Goal: Task Accomplishment & Management: Manage account settings

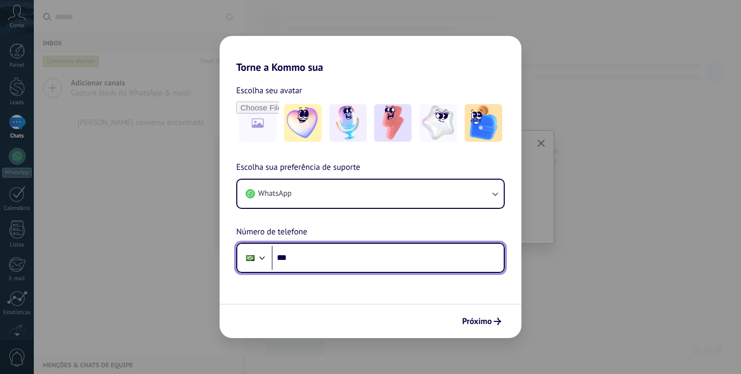
click at [298, 260] on input "***" at bounding box center [388, 258] width 232 height 24
type input "**********"
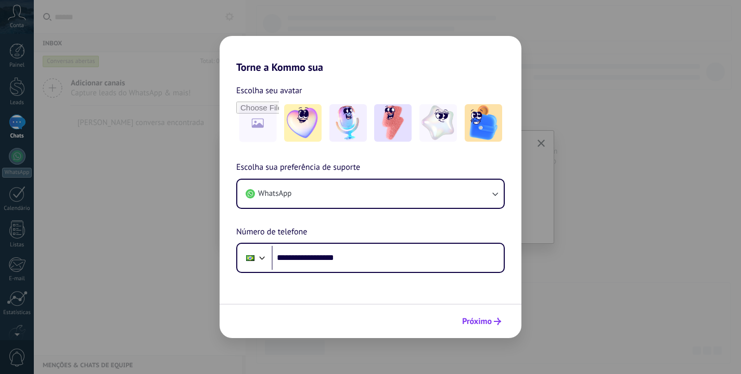
click at [480, 322] on span "Próximo" at bounding box center [477, 320] width 30 height 7
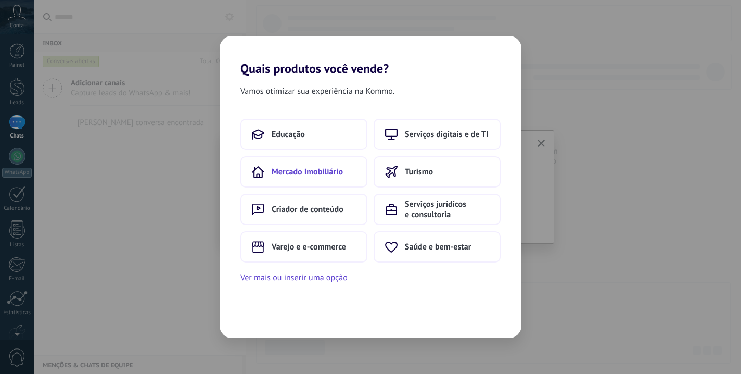
click at [285, 178] on button "Mercado Imobiliário" at bounding box center [303, 171] width 127 height 31
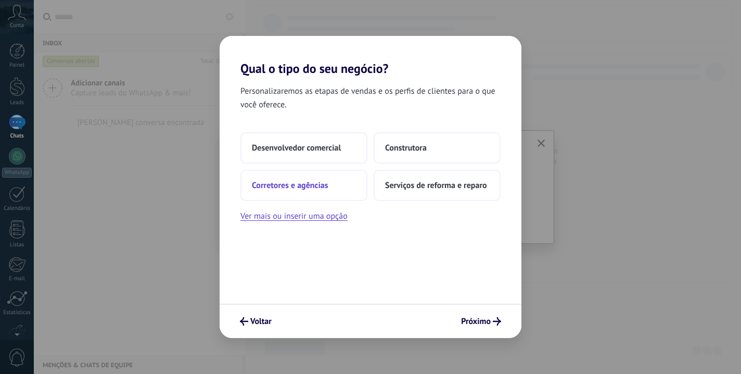
click at [286, 188] on span "Corretores e agências" at bounding box center [290, 185] width 76 height 10
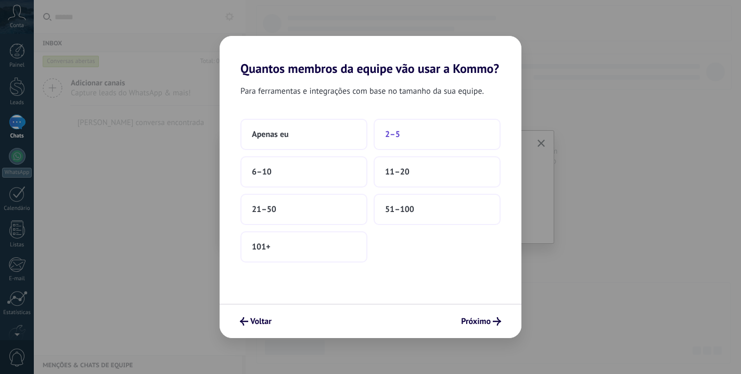
click at [391, 141] on button "2–5" at bounding box center [437, 134] width 127 height 31
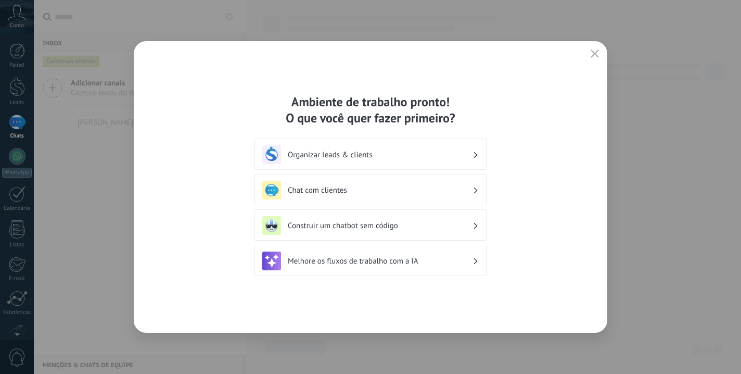
click at [338, 187] on h3 "Chat com clientes" at bounding box center [380, 190] width 185 height 10
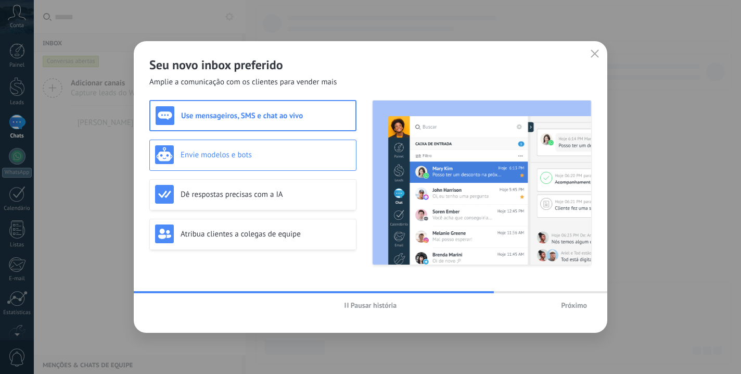
click at [215, 154] on h3 "Envie modelos e bots" at bounding box center [266, 155] width 170 height 10
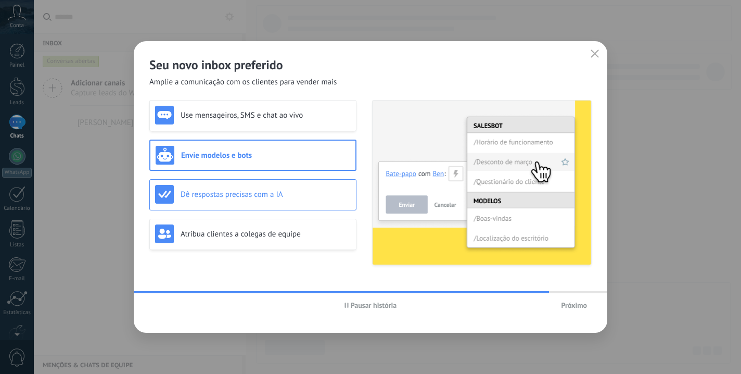
click at [217, 195] on h3 "Dê respostas precisas com a IA" at bounding box center [266, 194] width 170 height 10
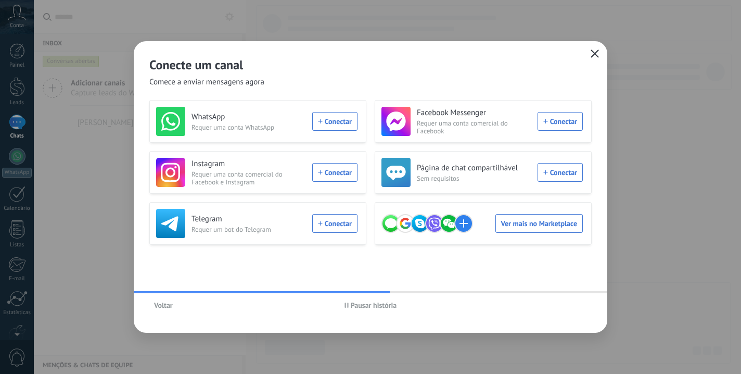
click at [589, 55] on button "button" at bounding box center [595, 54] width 14 height 15
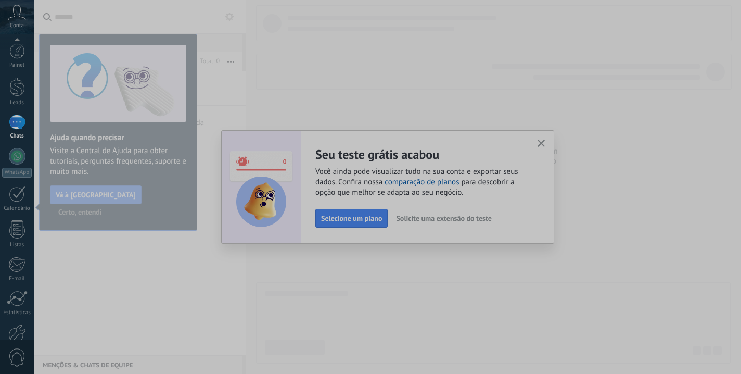
scroll to position [59, 0]
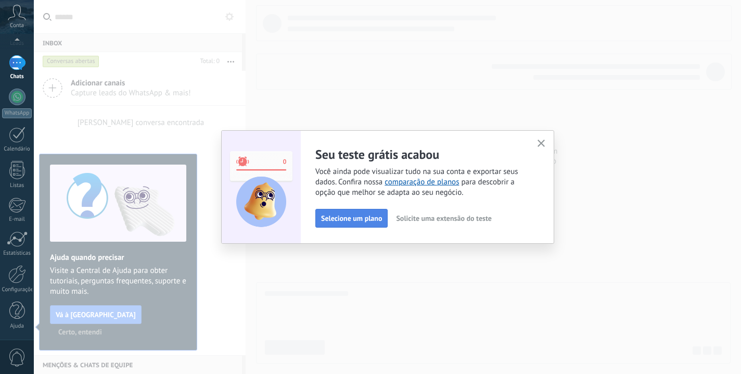
click at [343, 221] on span "Selecione um plano" at bounding box center [351, 217] width 61 height 7
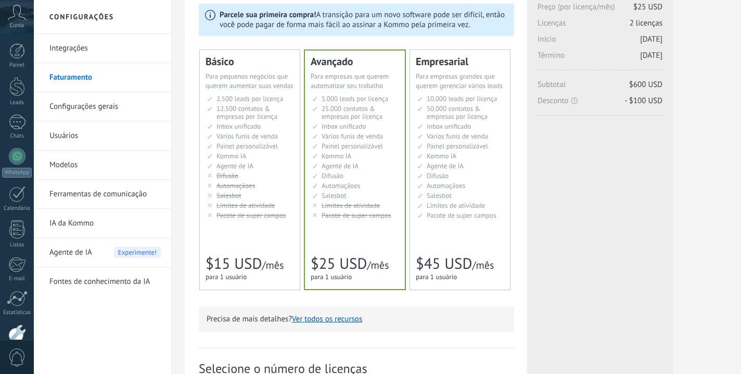
scroll to position [73, 0]
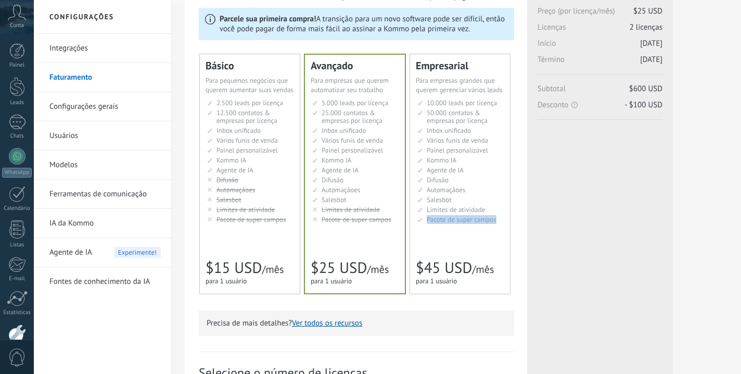
drag, startPoint x: 427, startPoint y: 220, endPoint x: 501, endPoint y: 222, distance: 74.4
click at [501, 222] on li "Опция «Супер-поля» Super fields pack Paquete de super campos Super fields pack …" at bounding box center [460, 219] width 87 height 8
copy span "Pacote de super campos"
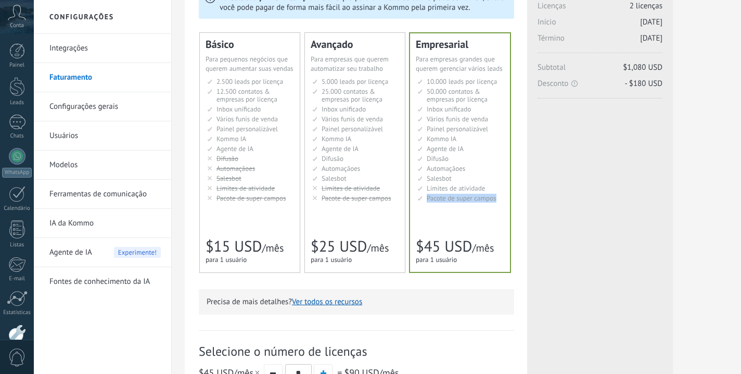
scroll to position [109, 0]
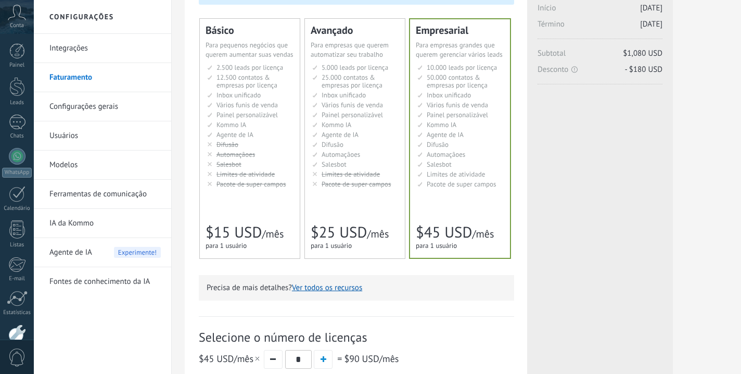
click at [349, 218] on div "Avançado Для автоматизации сделок в растущей компании For growing businesses th…" at bounding box center [355, 138] width 100 height 239
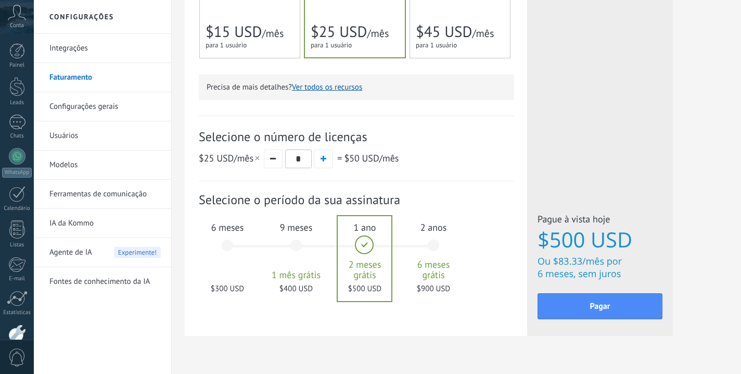
scroll to position [310, 0]
click at [340, 87] on button "Ver todos os recursos" at bounding box center [327, 86] width 70 height 10
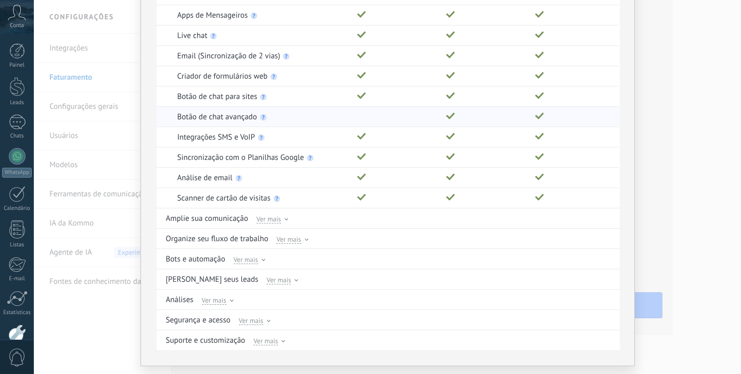
scroll to position [136, 0]
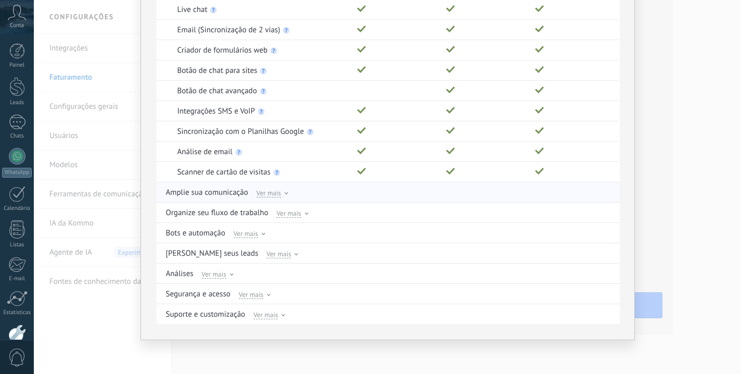
click at [285, 193] on use at bounding box center [287, 193] width 4 height 2
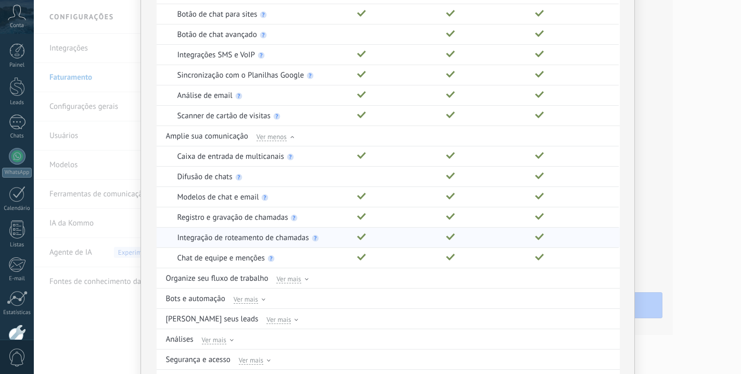
scroll to position [258, 0]
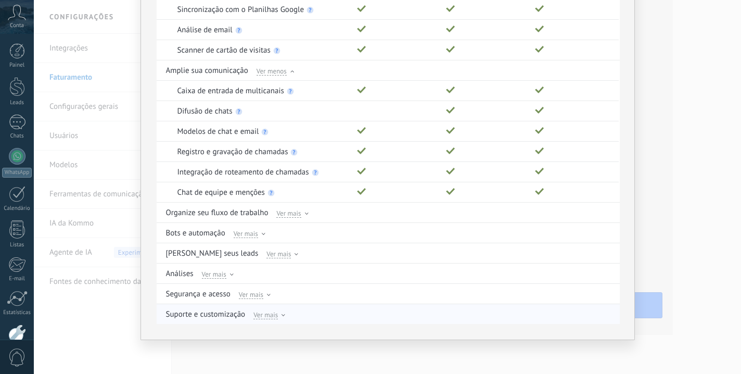
click at [281, 313] on div "Ver mais" at bounding box center [269, 313] width 32 height 9
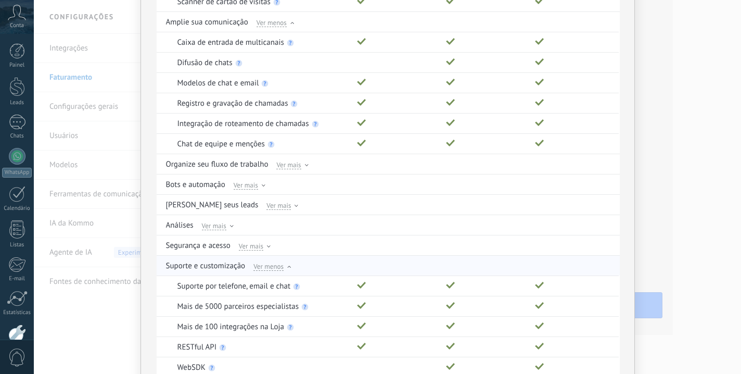
scroll to position [380, 0]
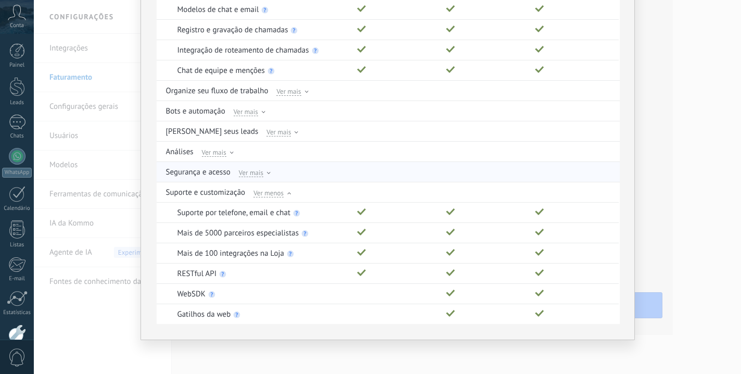
click at [267, 173] on icon at bounding box center [269, 173] width 4 height 2
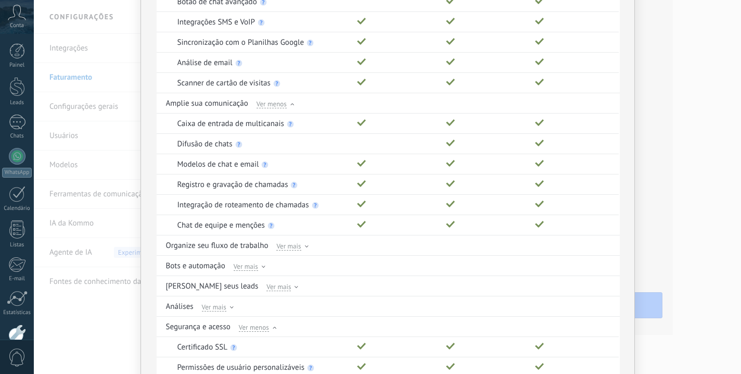
scroll to position [0, 0]
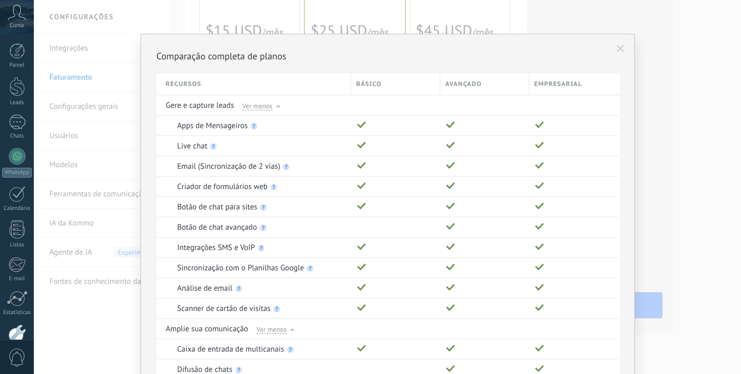
click at [619, 46] on icon at bounding box center [620, 48] width 7 height 7
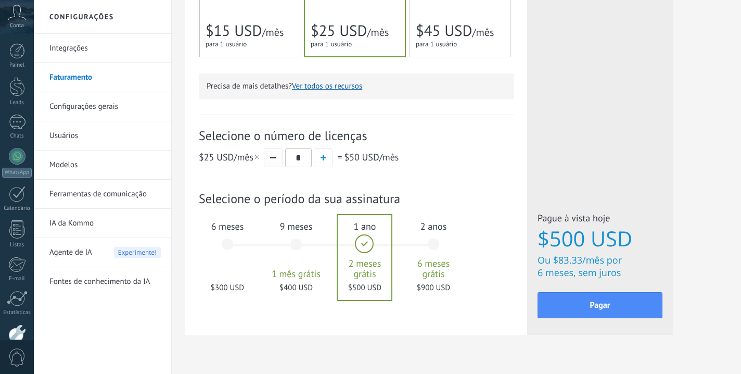
click at [272, 158] on button "button" at bounding box center [273, 157] width 19 height 19
type input "*"
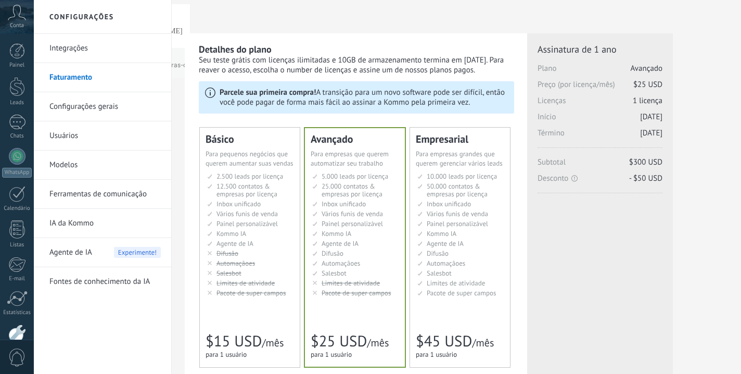
click at [76, 47] on link "Integrações" at bounding box center [104, 48] width 111 height 29
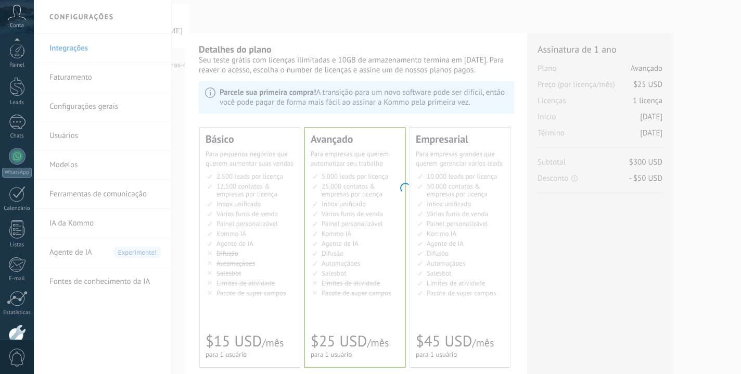
scroll to position [59, 0]
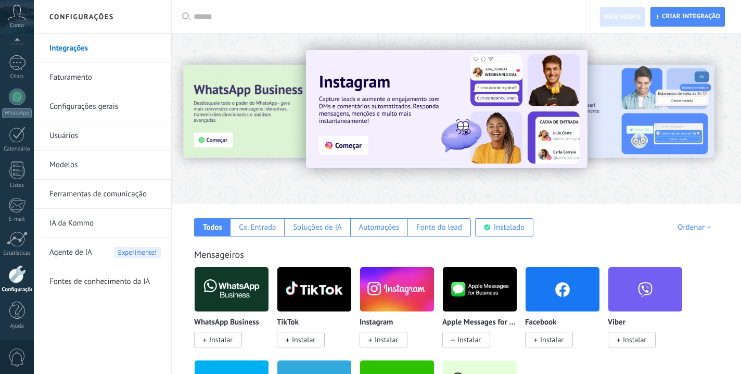
click at [75, 77] on link "Faturamento" at bounding box center [104, 77] width 111 height 29
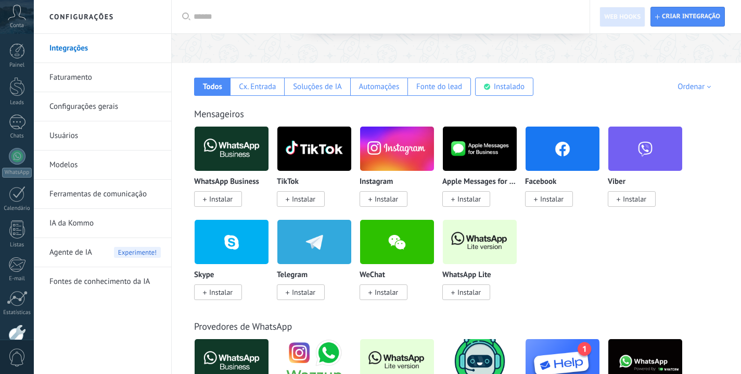
scroll to position [142, 0]
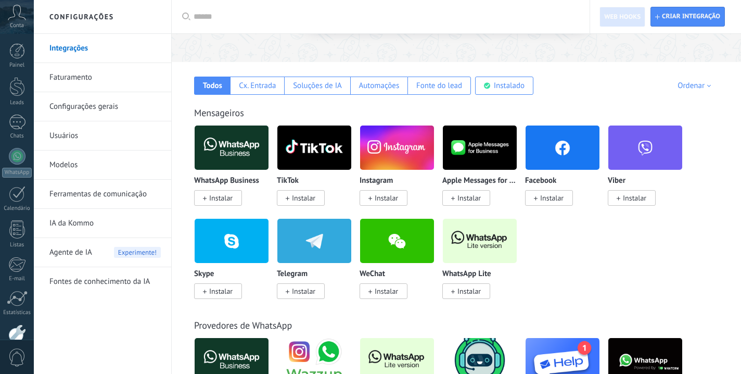
click at [388, 155] on img at bounding box center [397, 147] width 74 height 50
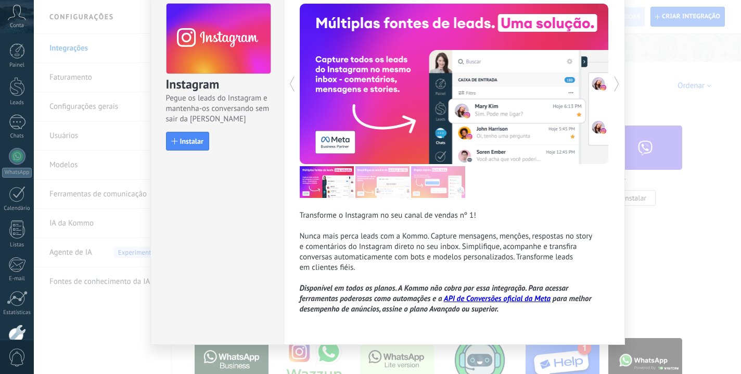
scroll to position [60, 0]
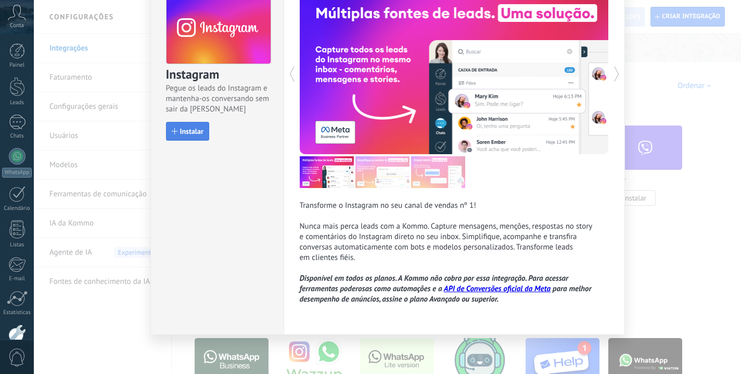
click at [186, 127] on span "Instalar" at bounding box center [191, 130] width 23 height 7
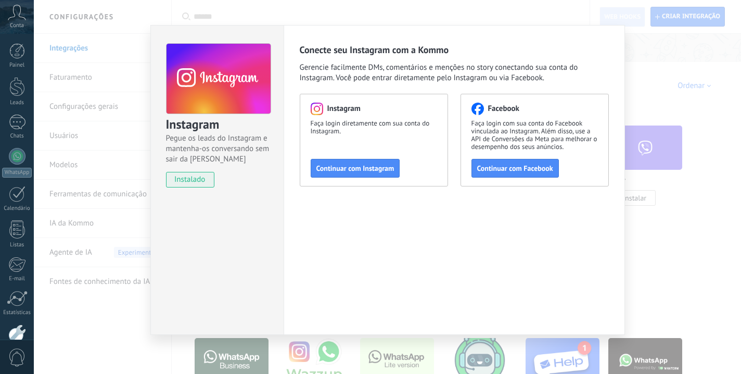
scroll to position [9, 0]
click at [506, 173] on button "Continuar com Facebook" at bounding box center [514, 168] width 87 height 19
click at [665, 235] on div "Instagram Pegue os leads do Instagram e mantenha-os conversando sem sair da Kom…" at bounding box center [387, 187] width 707 height 374
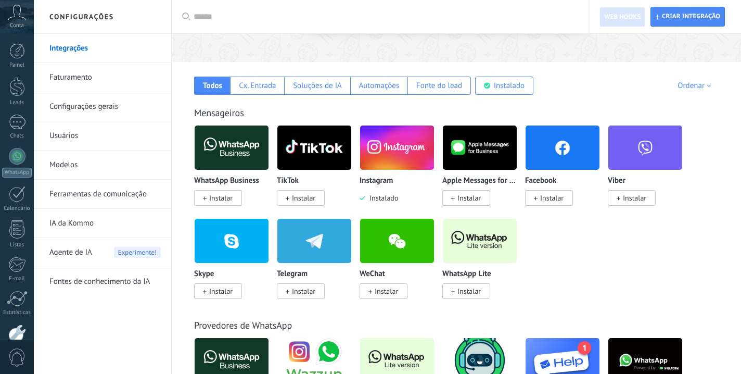
click at [558, 140] on img at bounding box center [562, 147] width 74 height 50
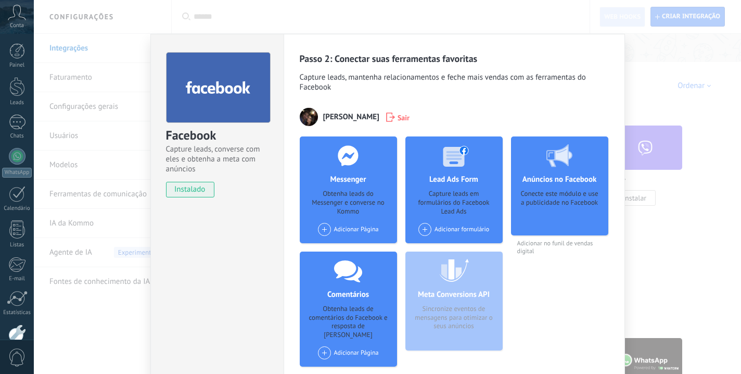
click at [320, 228] on span at bounding box center [324, 229] width 13 height 13
click at [353, 268] on div "ENTRÉE Imobiliária" at bounding box center [354, 268] width 75 height 20
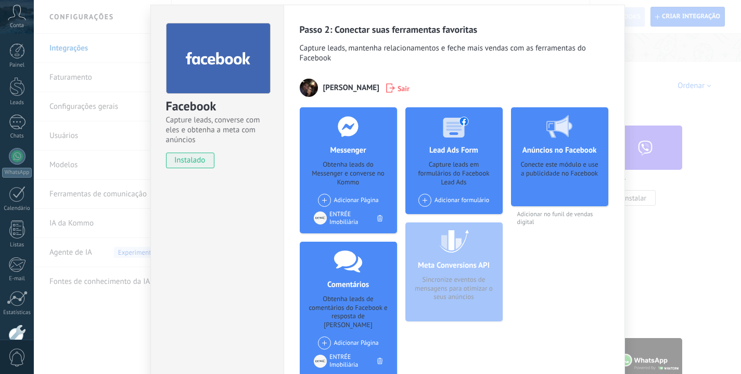
scroll to position [102, 0]
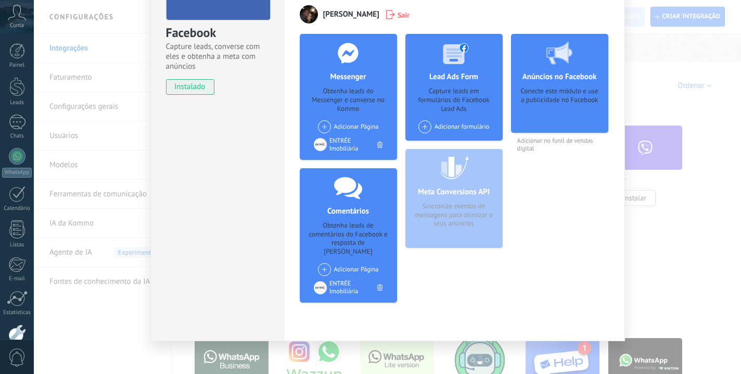
click at [322, 265] on span at bounding box center [324, 269] width 13 height 13
click at [369, 234] on div "Obtenha leads de comentários do Facebook e resposta de Kommo" at bounding box center [348, 238] width 81 height 35
click at [423, 127] on span at bounding box center [424, 126] width 13 height 13
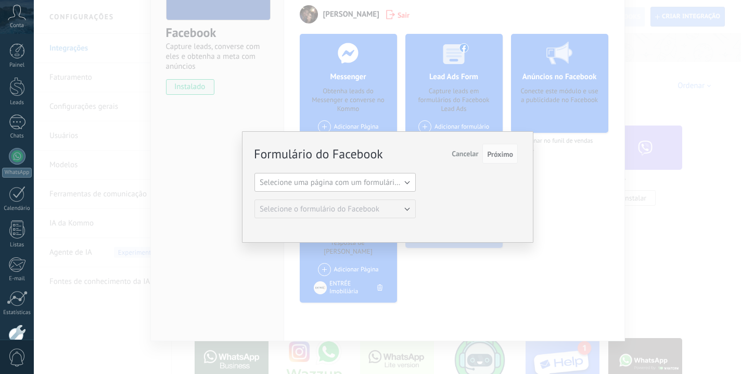
click at [410, 181] on span "Selecione uma página com um formulário do Facebook" at bounding box center [351, 182] width 183 height 10
click at [376, 214] on span "ENTRÉE Imobiliária" at bounding box center [330, 218] width 164 height 10
click at [407, 202] on button "Selecione o formulário do Facebook" at bounding box center [334, 208] width 161 height 19
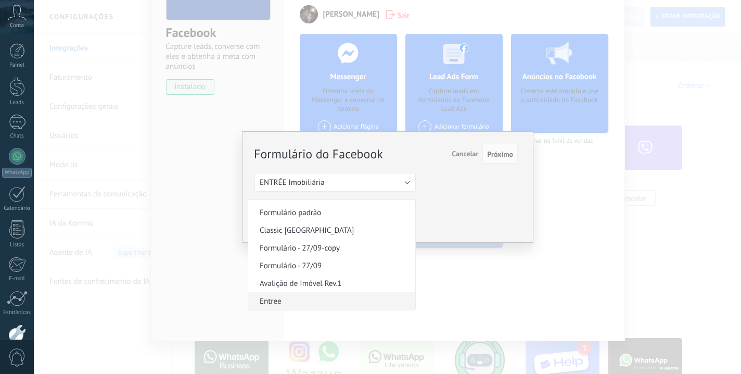
scroll to position [0, 0]
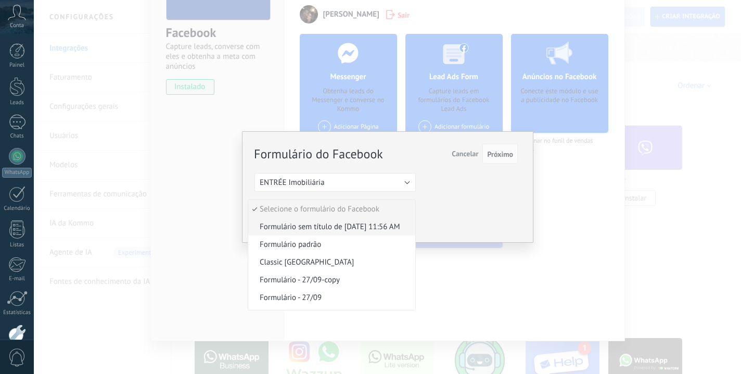
click at [349, 234] on li "Formulário sem título de 09/18/24, 11:56 AM" at bounding box center [331, 226] width 167 height 18
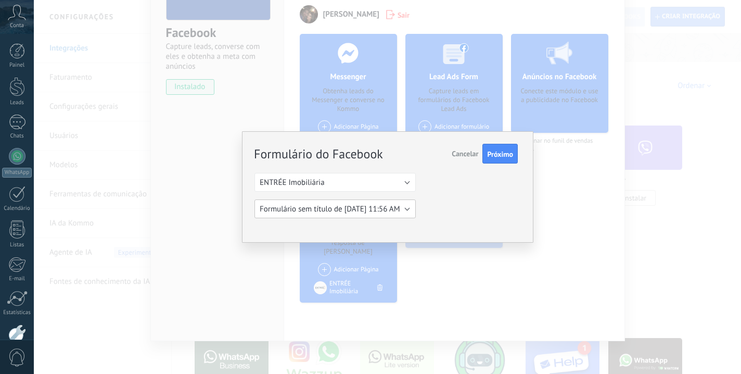
click at [400, 207] on span "Formulário sem título de 09/18/24, 11:56 AM" at bounding box center [330, 209] width 140 height 10
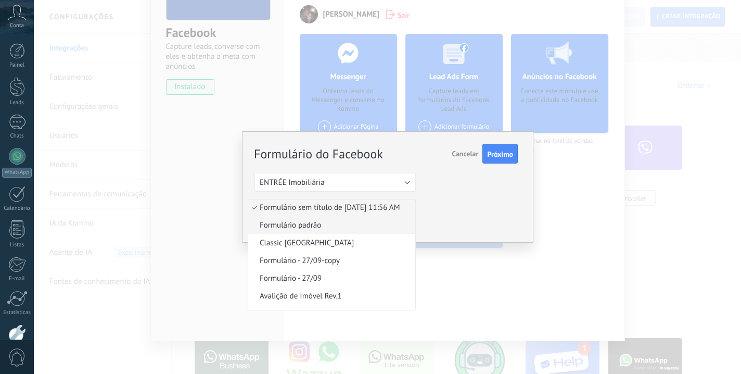
scroll to position [34, 0]
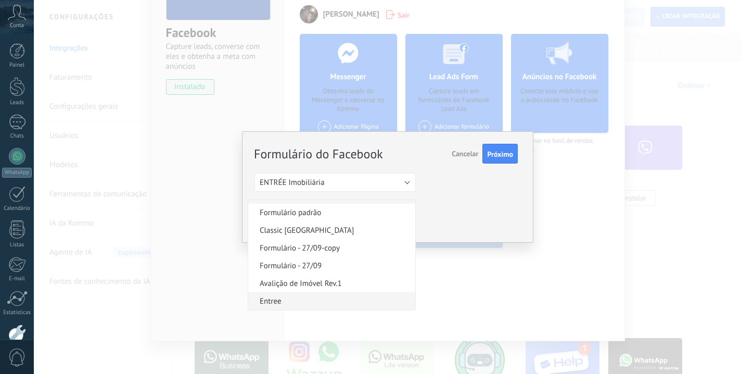
click at [326, 302] on span "Entree" at bounding box center [330, 301] width 164 height 10
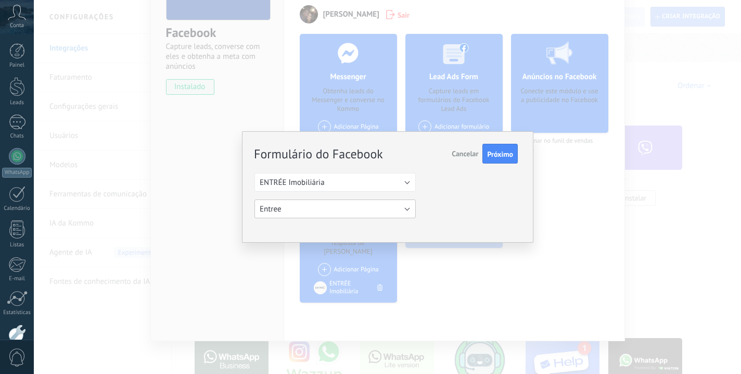
click at [375, 206] on button "Entree" at bounding box center [334, 208] width 161 height 19
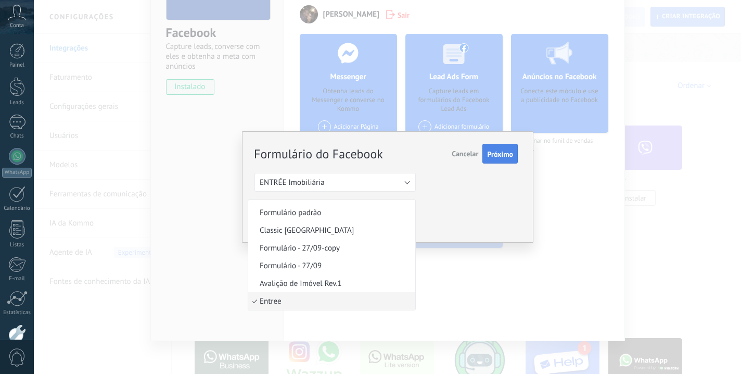
click at [508, 160] on button "Próximo" at bounding box center [499, 154] width 35 height 20
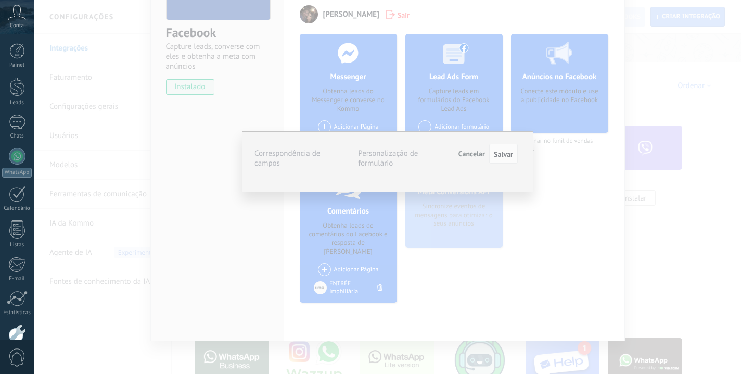
click at [0, 0] on span "Inserir um campo" at bounding box center [0, 0] width 0 height 0
click at [0, 0] on span "E-mail (contato)" at bounding box center [0, 0] width 0 height 0
click at [0, 0] on span "Inserir um campo" at bounding box center [0, 0] width 0 height 0
click at [0, 0] on span "Nome de contato (contato)" at bounding box center [0, 0] width 0 height 0
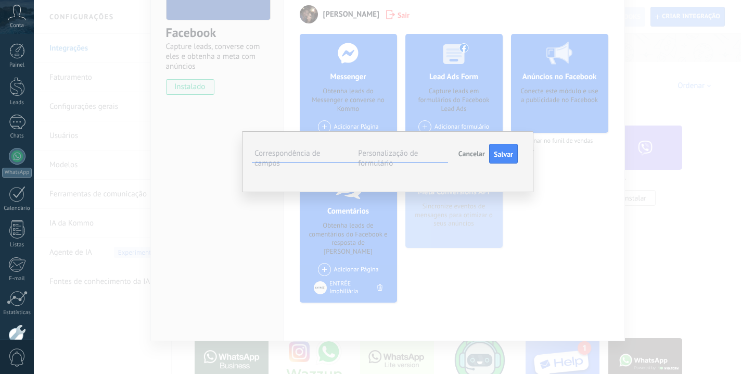
click at [0, 0] on span "Inserir um campo" at bounding box center [0, 0] width 0 height 0
click at [0, 0] on span "Telefone (contato)" at bounding box center [0, 0] width 0 height 0
click at [501, 152] on span "Salvar" at bounding box center [503, 153] width 19 height 7
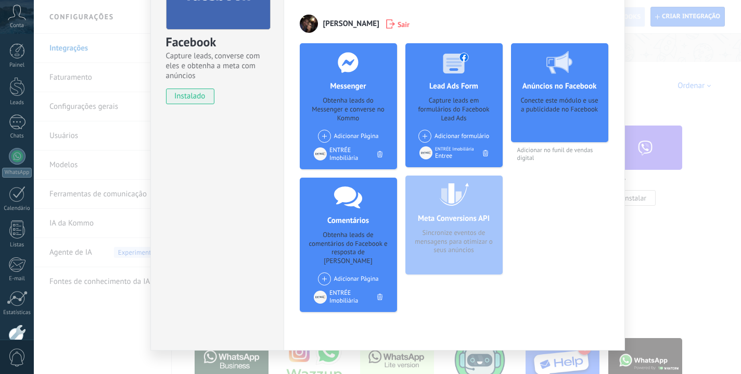
scroll to position [89, 0]
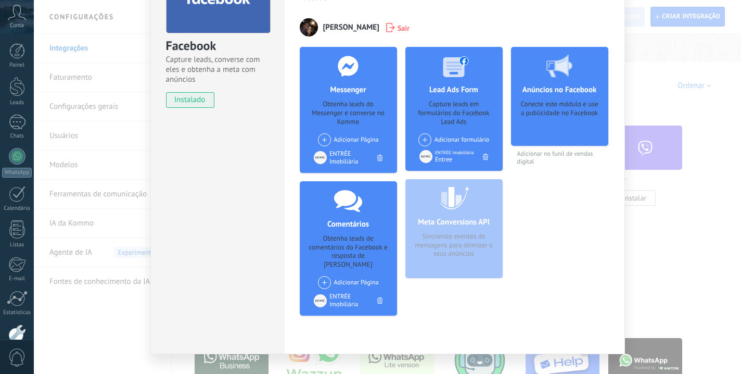
click at [540, 129] on div "Conecte este módulo e use a publicidade no Facebook" at bounding box center [559, 119] width 81 height 39
click at [523, 129] on div "Conecte este módulo e use a publicidade no Facebook" at bounding box center [559, 119] width 81 height 39
click at [541, 73] on div at bounding box center [559, 66] width 103 height 38
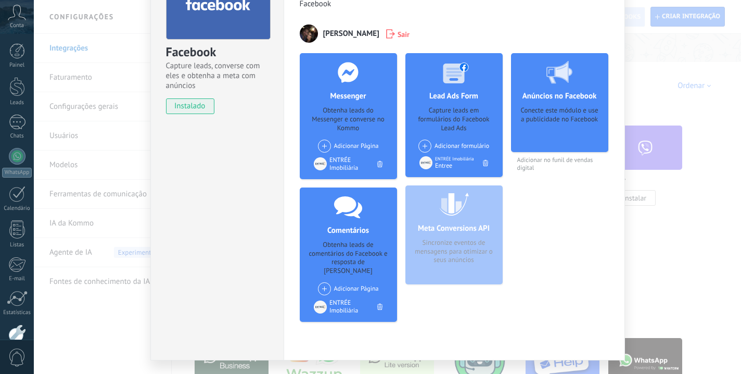
scroll to position [102, 0]
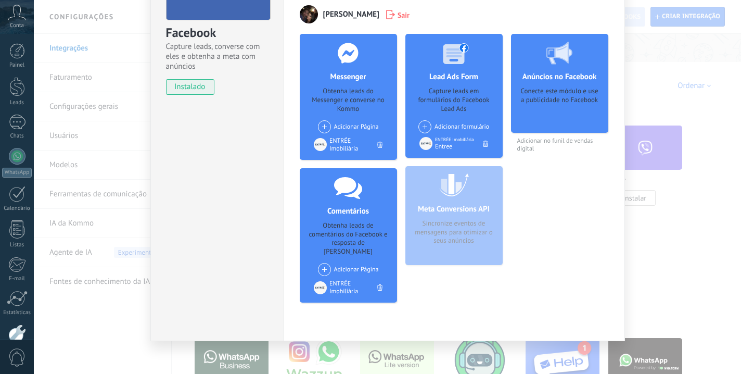
click at [451, 238] on div "Meta Conversions API Sincronize eventos de mensagens para otimizar o seus anúnc…" at bounding box center [453, 215] width 97 height 99
click at [471, 224] on div "Meta Conversions API Sincronize eventos de mensagens para otimizar o seus anúnc…" at bounding box center [453, 215] width 97 height 99
click at [534, 108] on div "Conecte este módulo e use a publicidade no Facebook" at bounding box center [559, 106] width 81 height 39
click at [576, 91] on div "Conecte este módulo e use a publicidade no Facebook" at bounding box center [559, 106] width 81 height 39
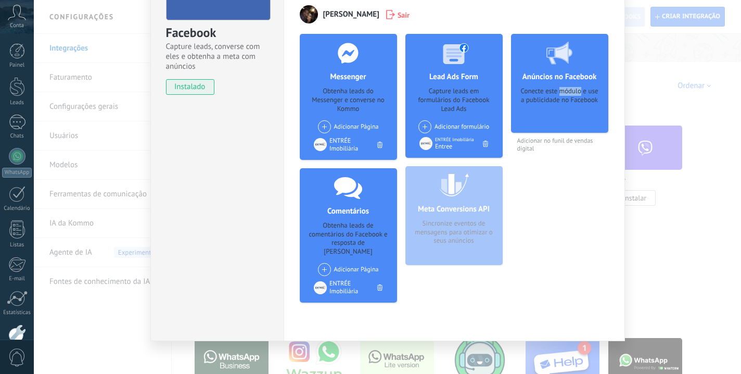
click at [553, 152] on span "Adicionar no funil de vendas digital" at bounding box center [559, 145] width 97 height 16
click at [547, 40] on div at bounding box center [559, 53] width 103 height 38
click at [539, 99] on div "Conecte este módulo e use a publicidade no Facebook" at bounding box center [559, 106] width 81 height 39
click at [540, 125] on div "Conecte este módulo e use a publicidade no Facebook" at bounding box center [559, 106] width 81 height 39
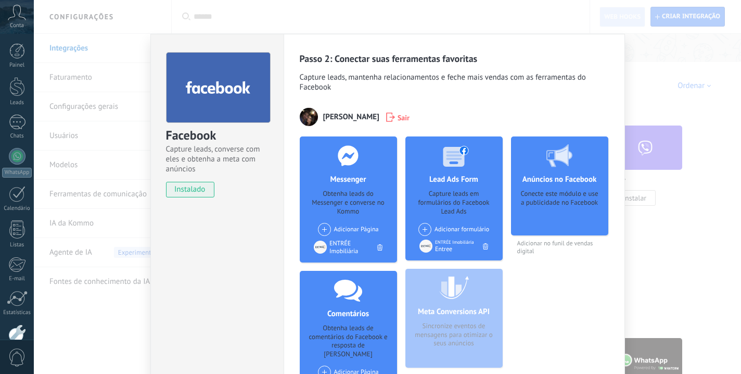
click at [558, 198] on div "Conecte este módulo e use a publicidade no Facebook" at bounding box center [559, 208] width 81 height 39
click at [547, 189] on div "Anúncios no Facebook Conecte este módulo e use a publicidade no Facebook" at bounding box center [559, 185] width 97 height 99
click at [530, 163] on div at bounding box center [559, 155] width 103 height 38
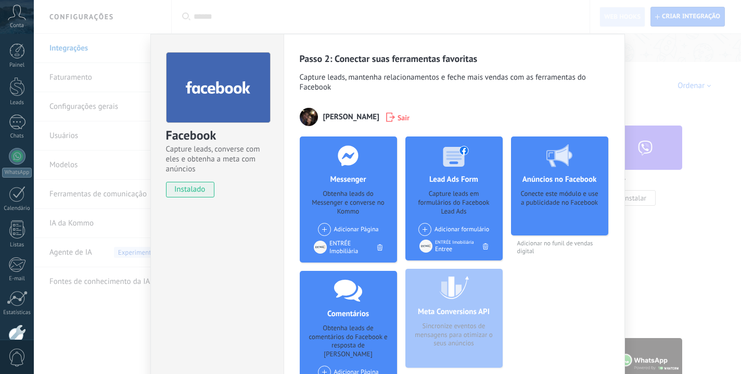
click at [481, 147] on div at bounding box center [453, 155] width 103 height 38
click at [456, 291] on div "Meta Conversions API Sincronize eventos de mensagens para otimizar o seus anúnc…" at bounding box center [453, 317] width 97 height 99
click at [654, 92] on div "Facebook Capture leads, converse com eles e obtenha a meta com anúncios instala…" at bounding box center [387, 187] width 707 height 374
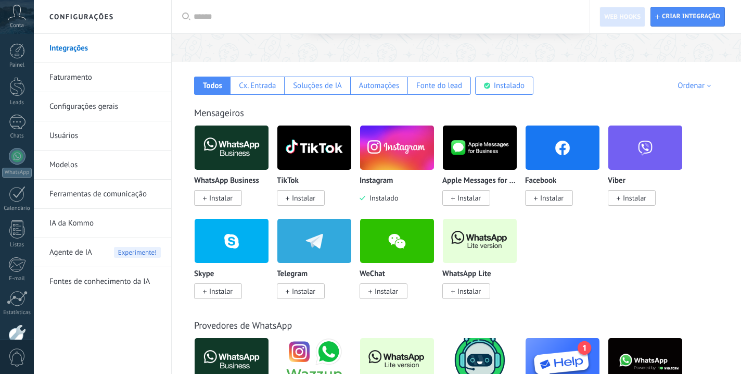
click at [554, 199] on span "Instalar" at bounding box center [551, 197] width 23 height 9
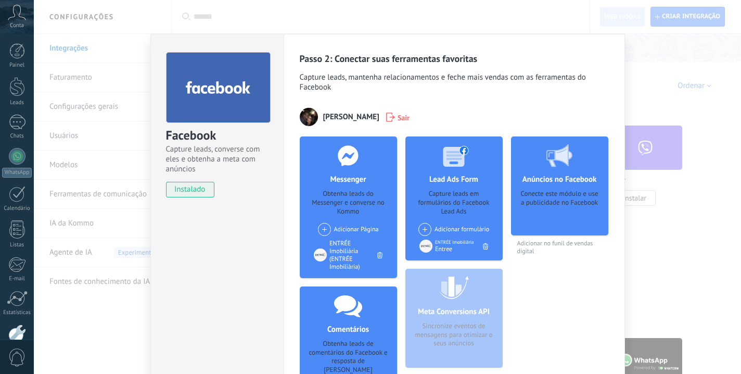
click at [656, 98] on div "Facebook Capture leads, converse com eles e obtenha a meta com anúncios instala…" at bounding box center [387, 187] width 707 height 374
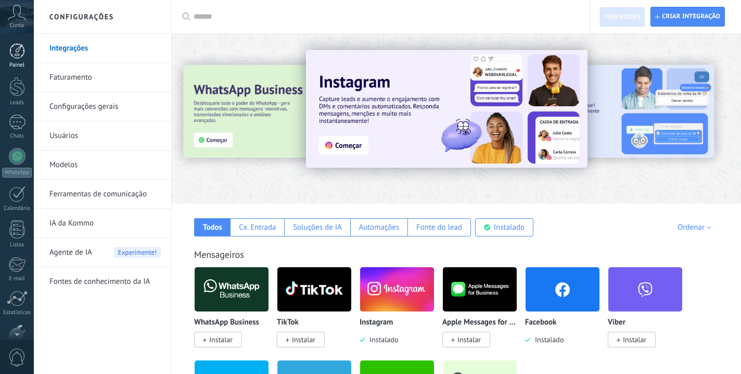
click at [17, 57] on div at bounding box center [17, 51] width 16 height 16
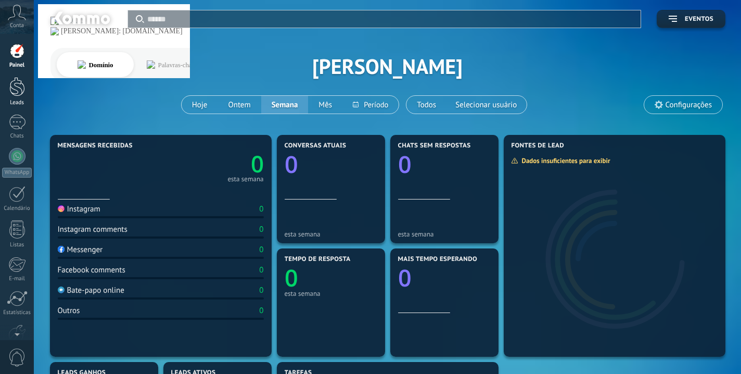
click at [21, 89] on div at bounding box center [17, 86] width 16 height 19
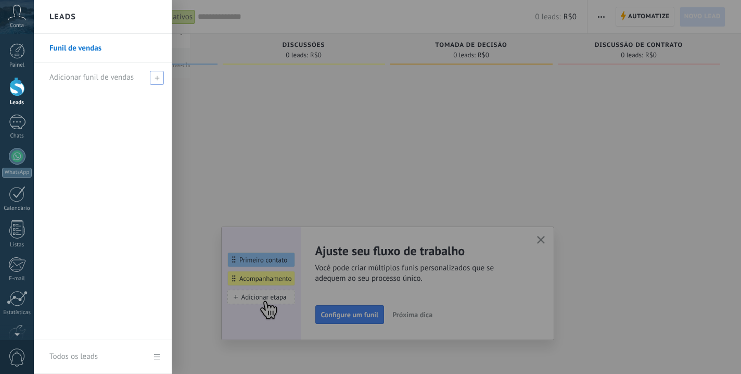
click at [114, 75] on span "Adicionar funil de vendas" at bounding box center [91, 77] width 84 height 10
click at [89, 42] on link "Funil de vendas" at bounding box center [105, 48] width 112 height 29
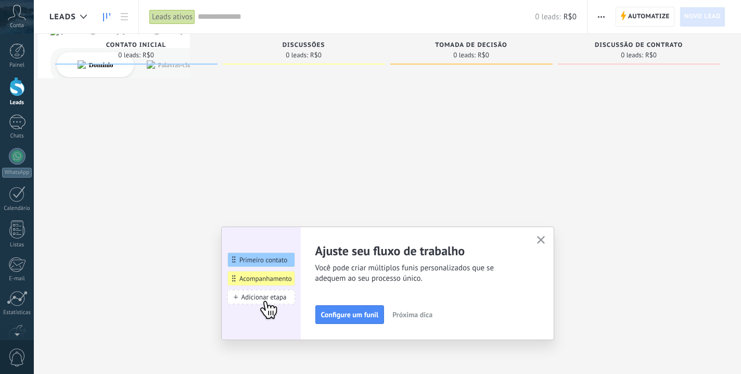
click at [537, 237] on icon "button" at bounding box center [541, 240] width 8 height 8
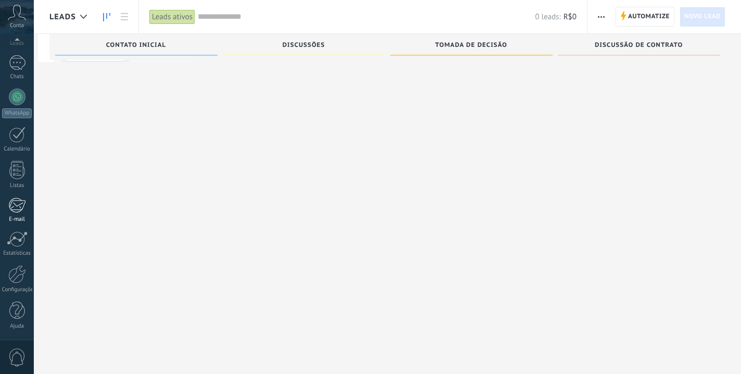
scroll to position [18, 0]
click at [16, 276] on div at bounding box center [17, 274] width 18 height 18
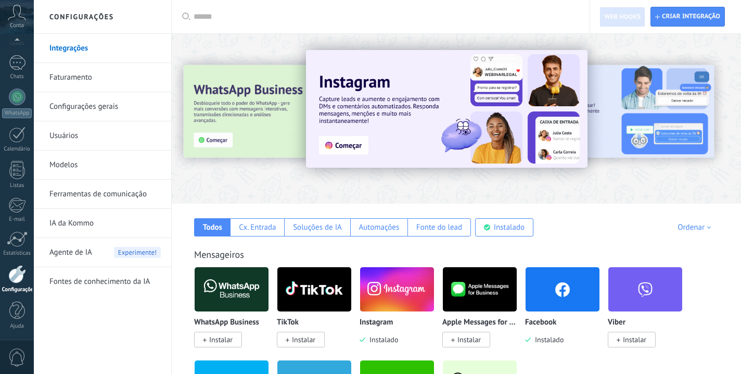
click at [62, 134] on link "Usuários" at bounding box center [104, 135] width 111 height 29
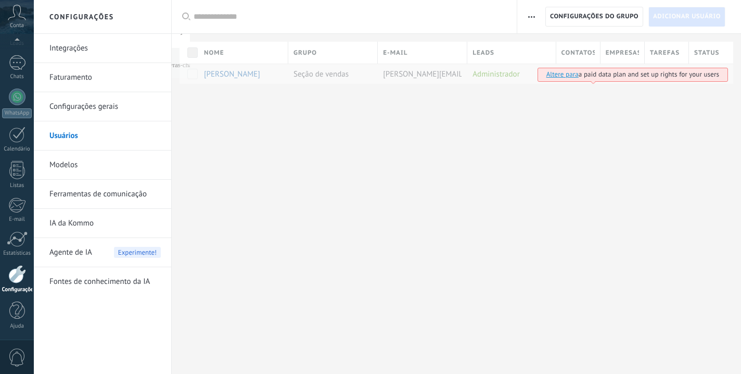
click at [222, 71] on div "Nome Grupo E-mail Leads Contatos Empresas Tarefas Status Altere para a paid dat…" at bounding box center [459, 63] width 561 height 42
click at [531, 19] on span "button" at bounding box center [531, 17] width 7 height 20
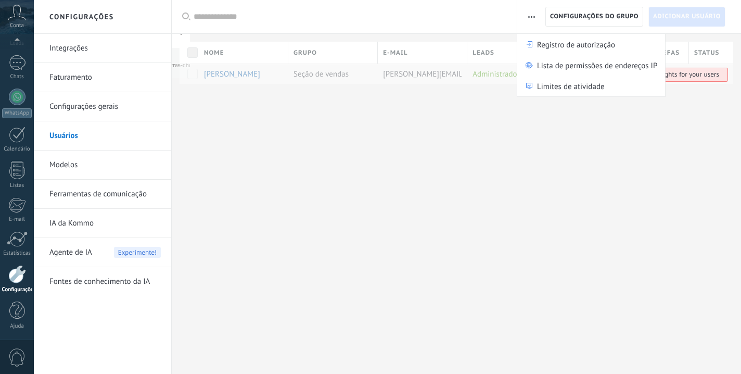
click at [532, 145] on div "Configurações Integrações Faturamento Configurações gerais Usuários Modelos Fer…" at bounding box center [387, 187] width 707 height 374
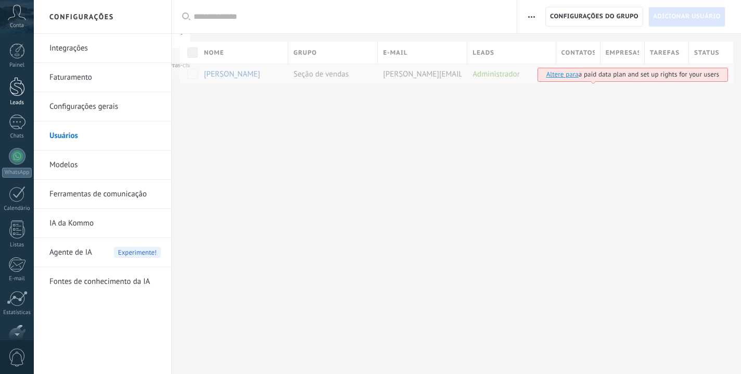
click at [16, 86] on div at bounding box center [17, 86] width 16 height 19
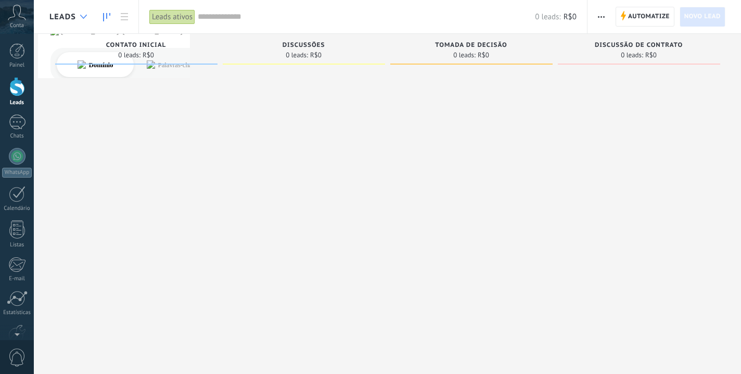
click at [79, 15] on div at bounding box center [83, 17] width 17 height 20
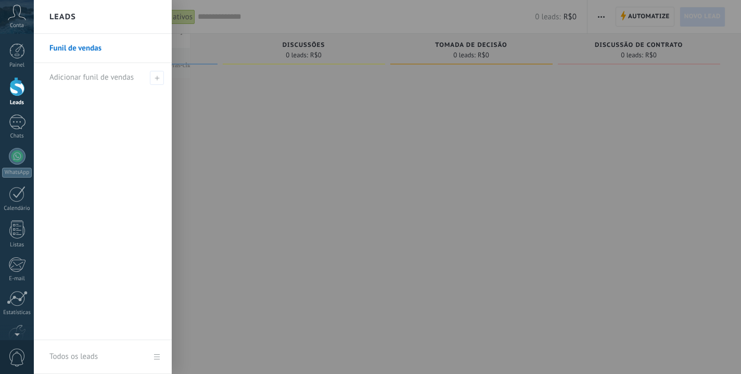
click at [254, 100] on div at bounding box center [404, 187] width 741 height 374
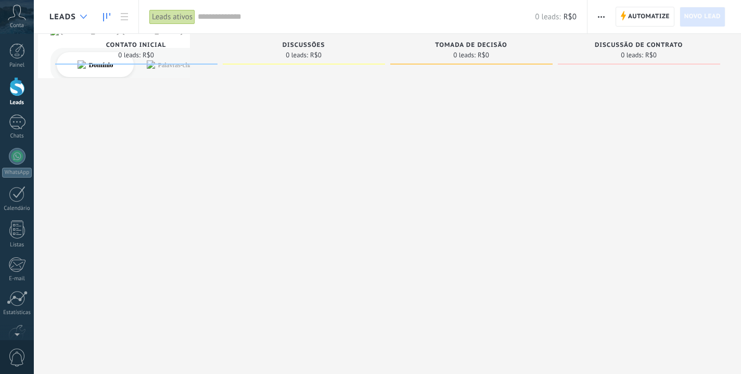
click at [80, 16] on icon at bounding box center [83, 17] width 7 height 4
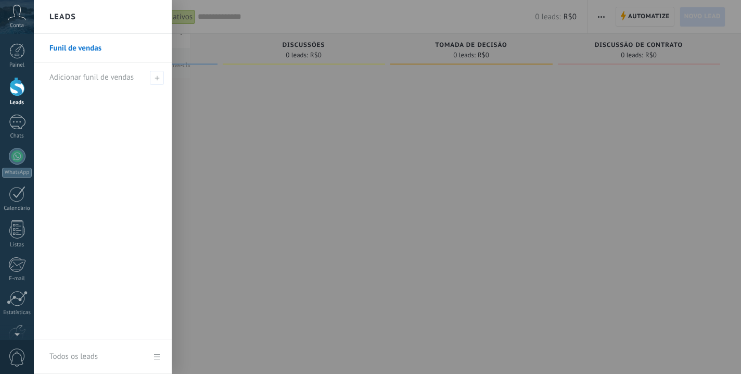
click at [91, 50] on link "Funil de vendas" at bounding box center [105, 48] width 112 height 29
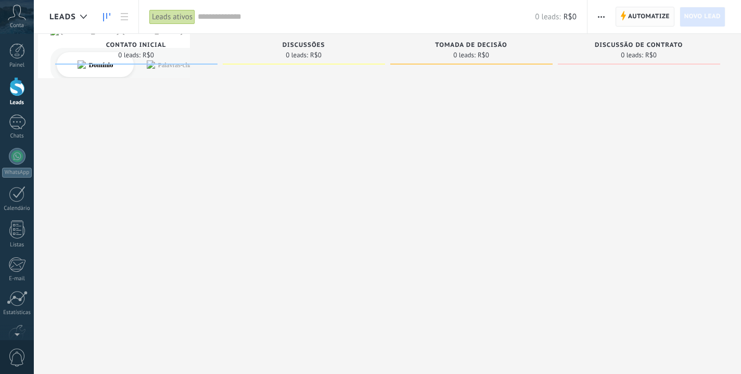
click at [649, 15] on span "Automatize" at bounding box center [649, 16] width 42 height 19
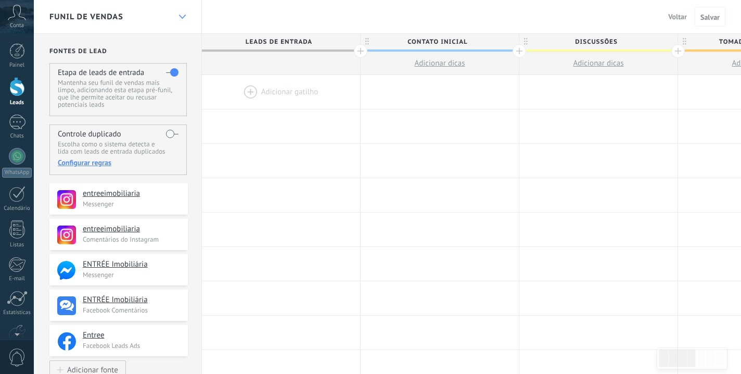
click at [177, 19] on div at bounding box center [182, 17] width 18 height 20
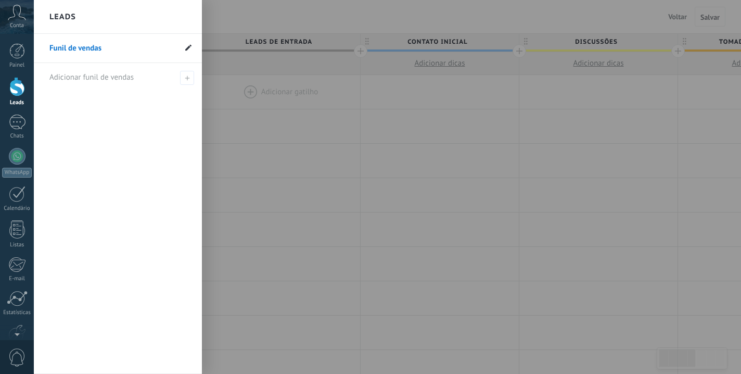
click at [191, 46] on use at bounding box center [188, 47] width 6 height 6
click at [149, 52] on input "**********" at bounding box center [112, 48] width 126 height 17
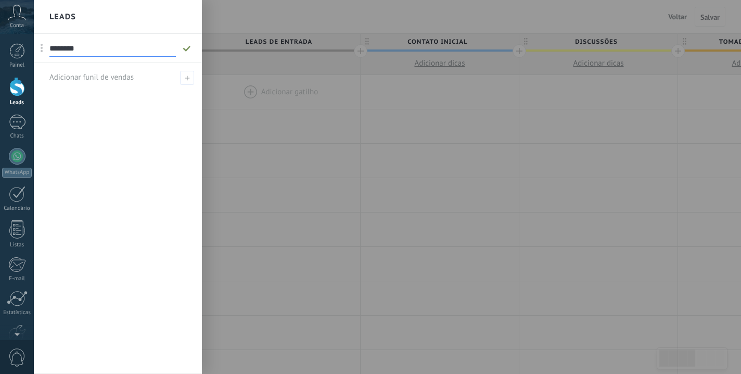
type input "********"
click at [148, 108] on div "Funil de vendas ******** Adicionar funil de vendas" at bounding box center [118, 204] width 168 height 340
click at [135, 50] on link "Recepção" at bounding box center [112, 48] width 126 height 29
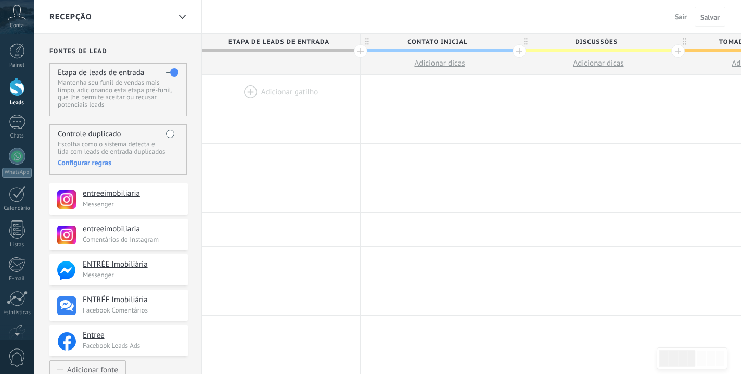
click at [170, 72] on label at bounding box center [172, 72] width 12 height 17
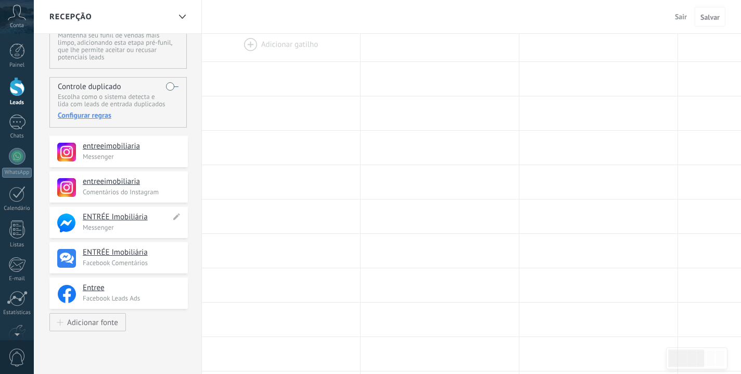
scroll to position [49, 0]
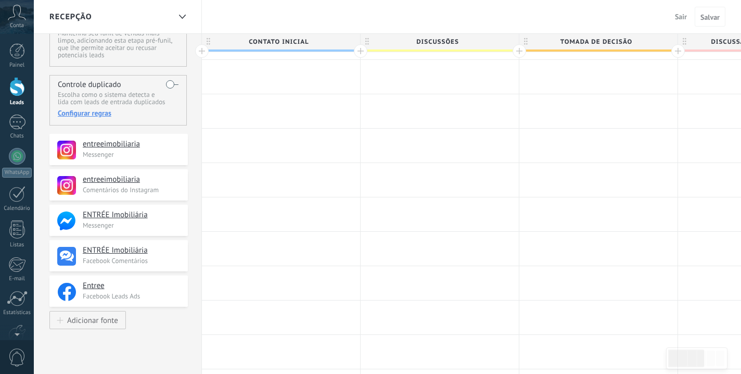
click at [295, 39] on span "Contato inicial" at bounding box center [278, 42] width 153 height 16
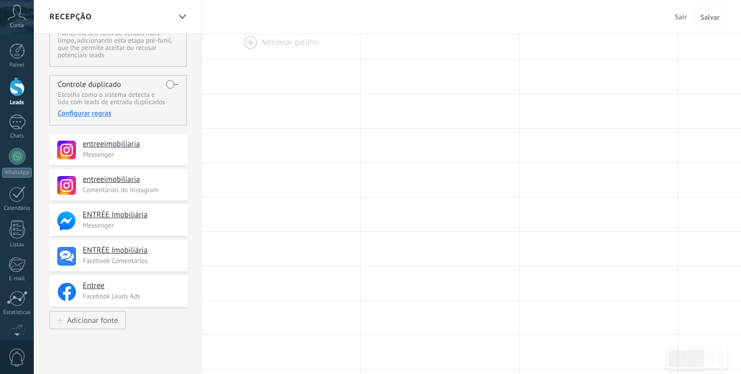
scroll to position [0, 0]
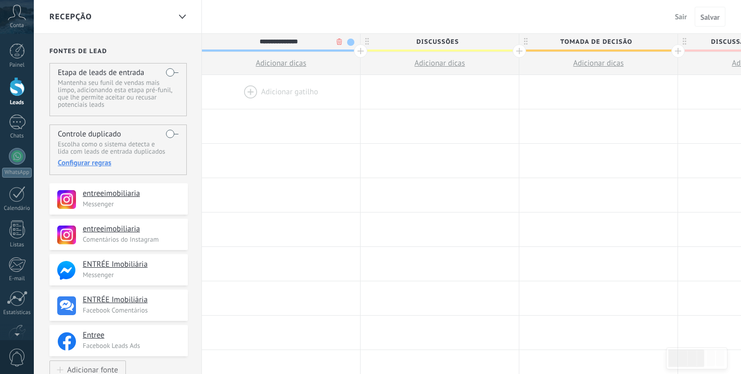
click at [295, 39] on input "**********" at bounding box center [279, 42] width 138 height 16
type input "**********"
click at [263, 17] on div "Recepção Sair Cancelar Salvar" at bounding box center [387, 17] width 707 height 34
click at [288, 42] on span "Cliente nOvo" at bounding box center [278, 42] width 153 height 16
click at [288, 42] on input "**********" at bounding box center [279, 42] width 138 height 16
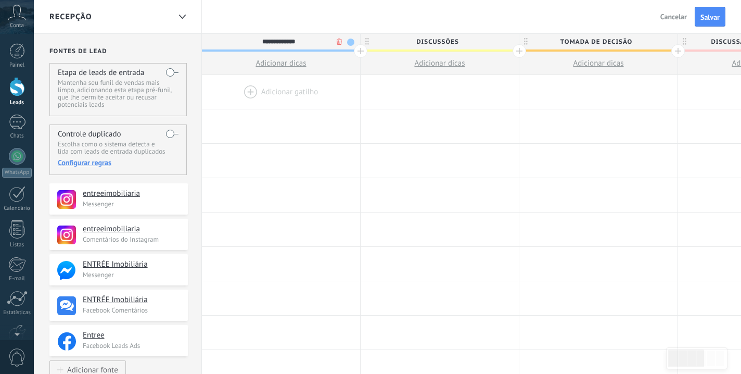
click at [288, 42] on input "**********" at bounding box center [279, 42] width 138 height 16
type input "*"
type input "*********"
click at [309, 125] on div at bounding box center [281, 126] width 158 height 34
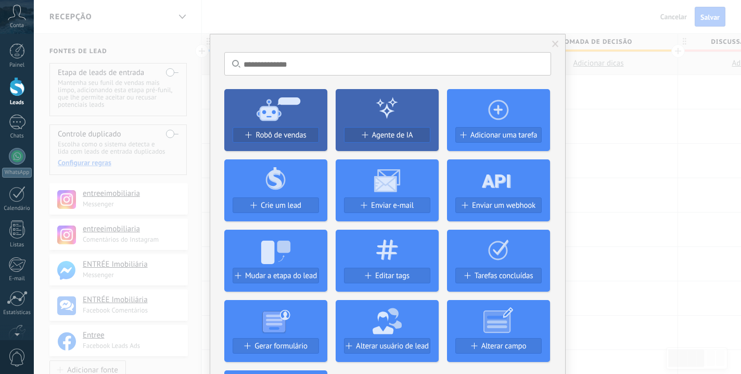
click at [633, 113] on div "Sem resultados. Robô de vendas Agente de IA Adicionar uma tarefa Crie um lead E…" at bounding box center [387, 187] width 707 height 374
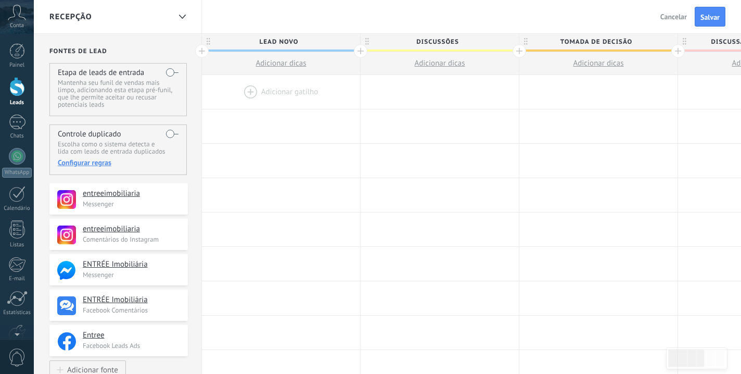
click at [289, 94] on div at bounding box center [281, 92] width 158 height 34
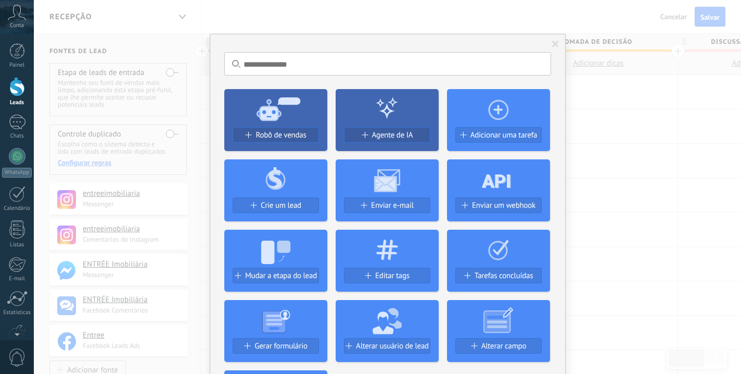
click at [552, 47] on span at bounding box center [555, 44] width 7 height 7
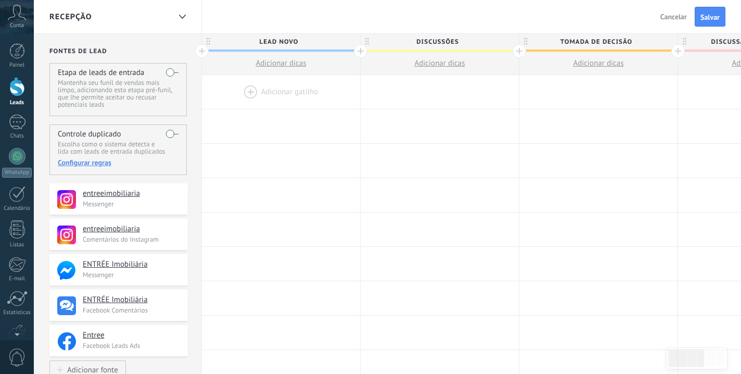
click at [16, 19] on icon at bounding box center [17, 13] width 18 height 16
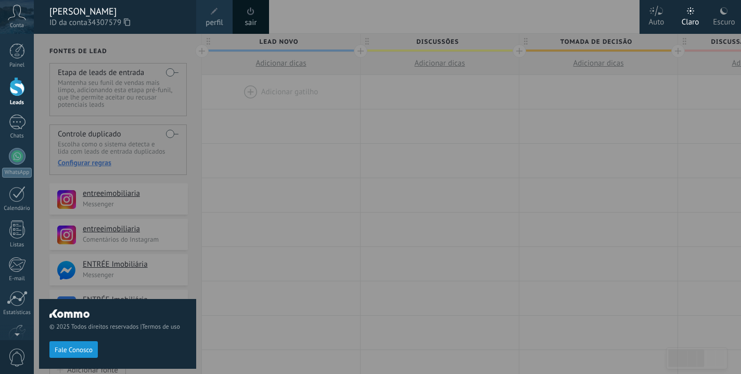
click at [98, 22] on span "34307579" at bounding box center [108, 22] width 43 height 11
click at [127, 22] on use at bounding box center [127, 21] width 6 height 7
copy span "34307579"
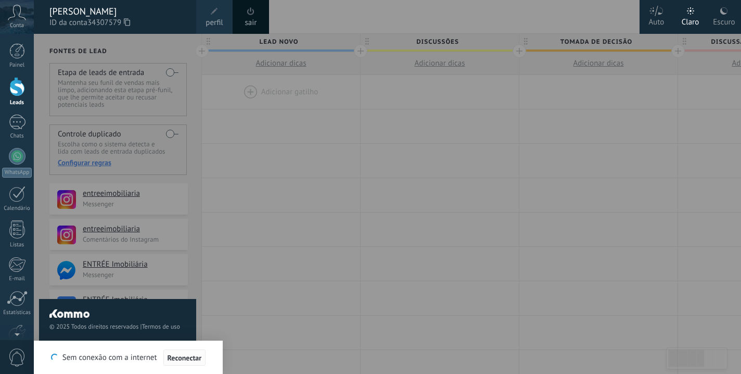
click at [183, 356] on span "Reconectar" at bounding box center [185, 357] width 34 height 7
click at [178, 45] on div "© 2025 Todos direitos reservados | Termos de uso Fale Conosco" at bounding box center [117, 204] width 157 height 340
click at [336, 26] on div at bounding box center [404, 187] width 741 height 374
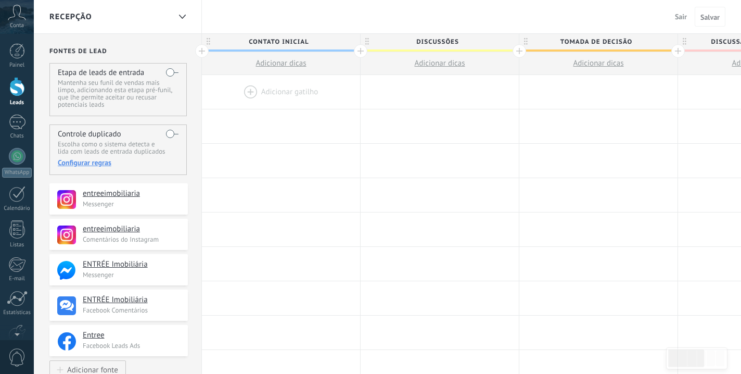
click at [14, 23] on span "Conta" at bounding box center [17, 25] width 14 height 7
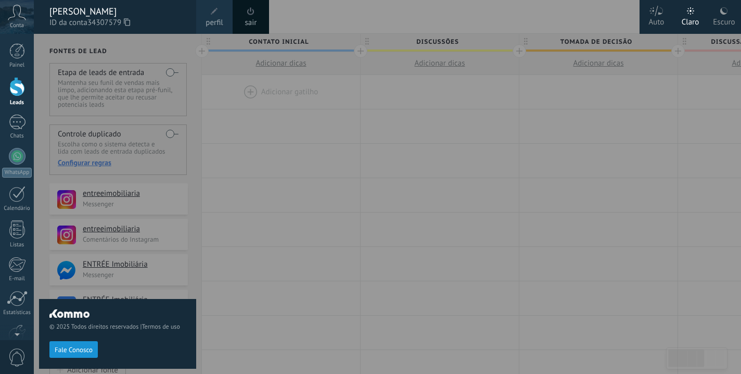
click at [72, 349] on span "Fale Conosco" at bounding box center [74, 349] width 38 height 7
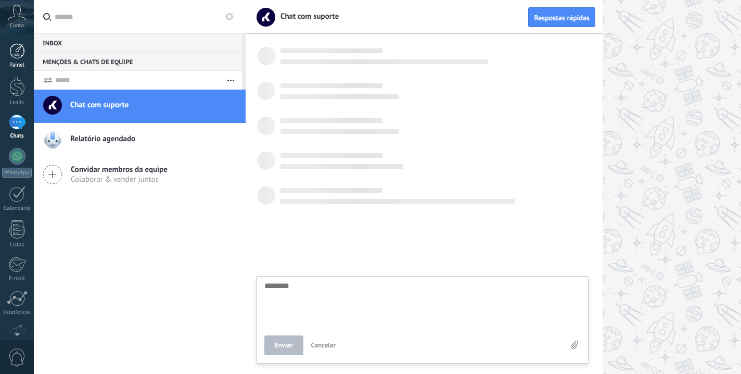
scroll to position [10, 0]
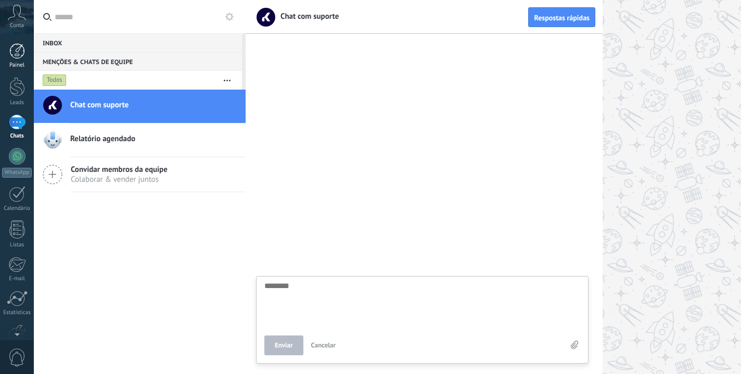
click at [17, 46] on div at bounding box center [17, 51] width 16 height 16
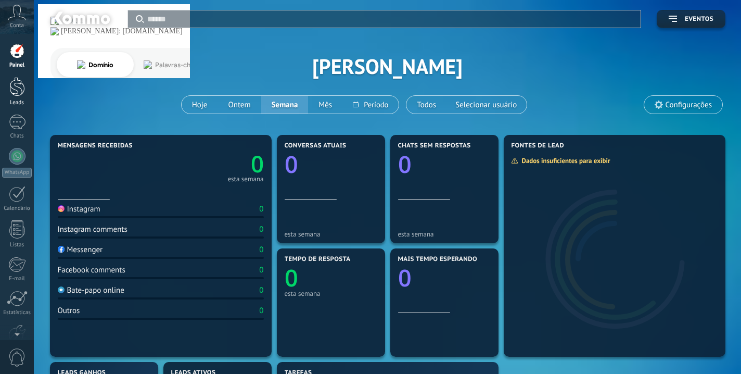
click at [14, 91] on div at bounding box center [17, 86] width 16 height 19
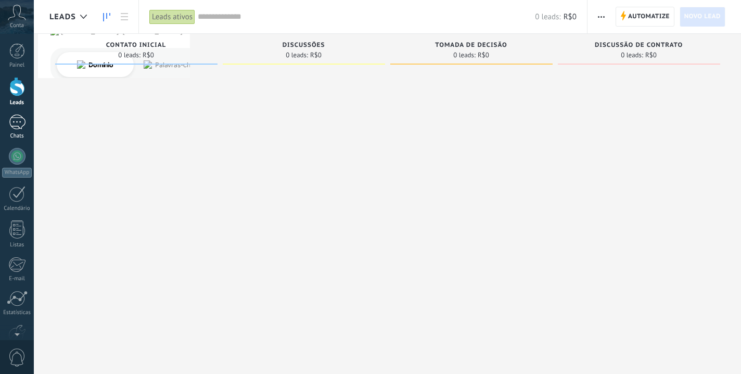
click at [21, 122] on div at bounding box center [17, 121] width 17 height 15
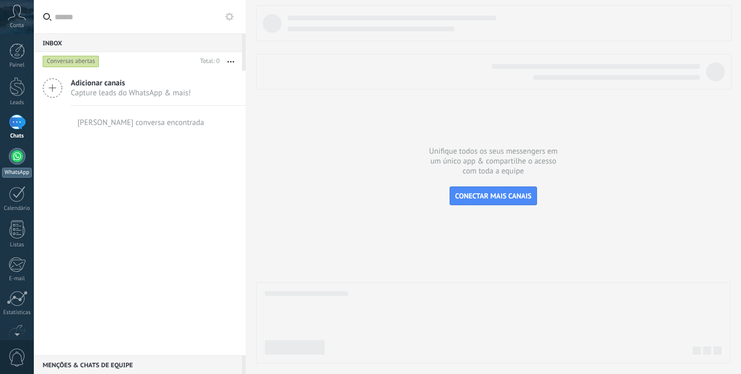
click at [16, 155] on div at bounding box center [17, 156] width 17 height 17
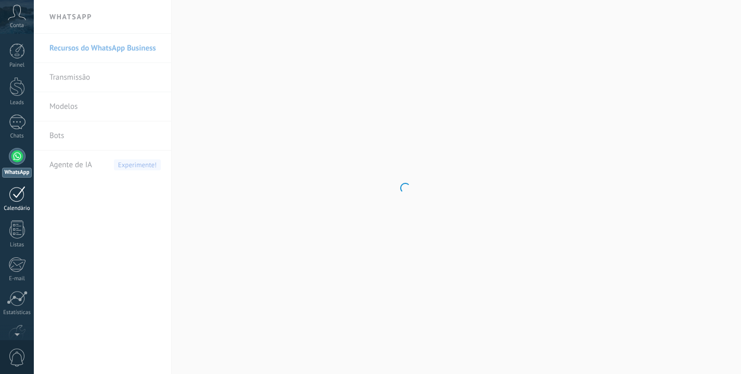
click at [17, 203] on link "Calendário" at bounding box center [17, 199] width 34 height 26
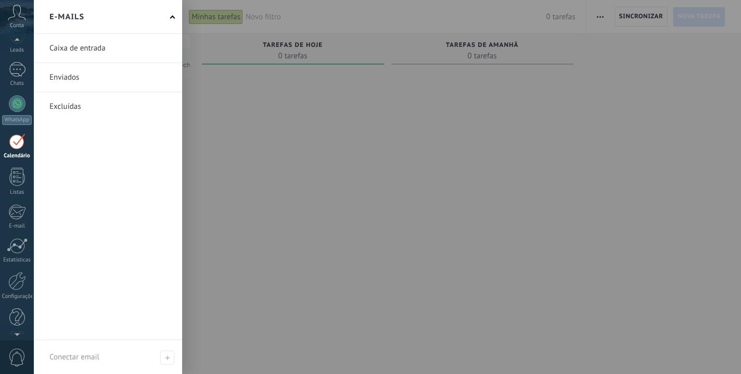
scroll to position [59, 0]
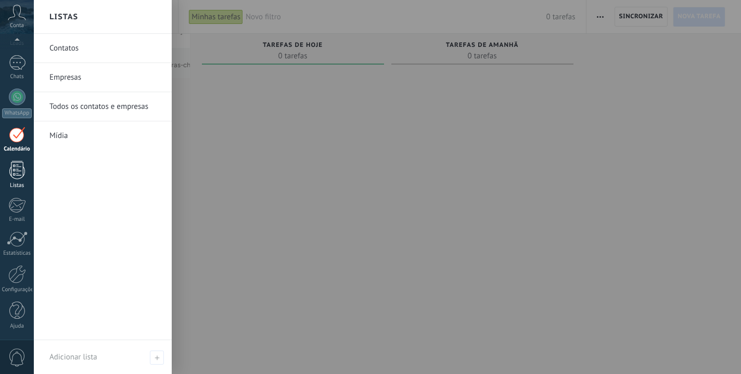
click at [15, 170] on div at bounding box center [17, 170] width 16 height 18
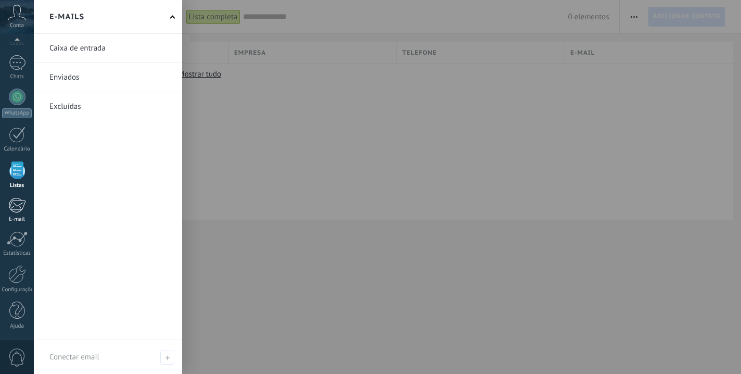
click at [13, 204] on div at bounding box center [16, 205] width 17 height 16
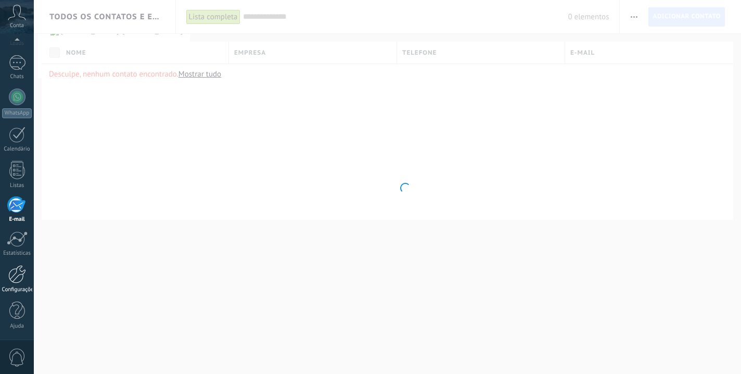
click at [17, 277] on div at bounding box center [17, 274] width 18 height 18
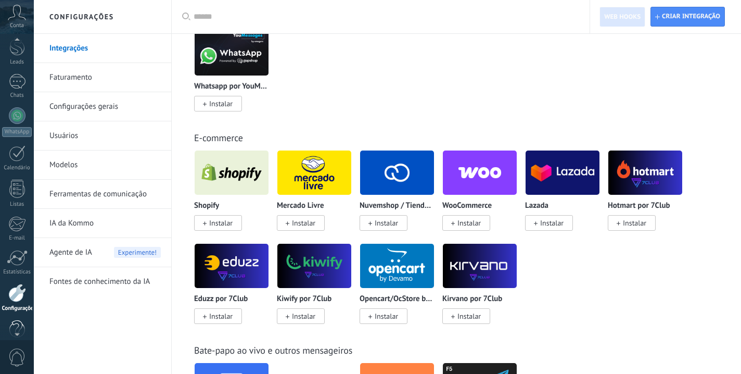
scroll to position [59, 0]
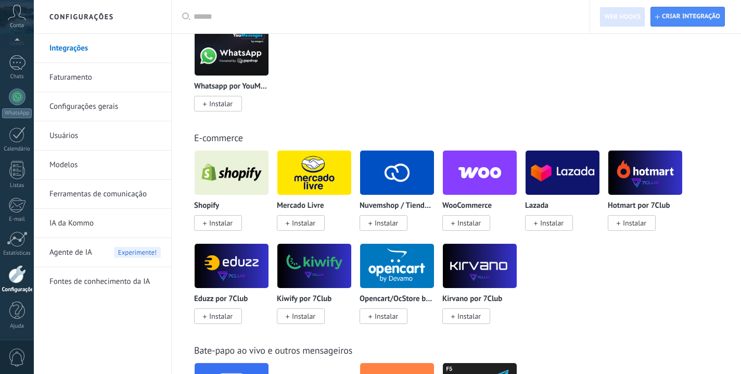
click at [18, 355] on span "0" at bounding box center [17, 357] width 18 height 18
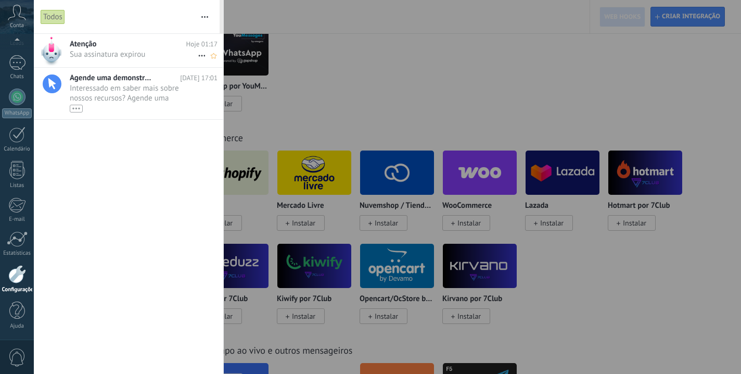
click at [82, 56] on span "Sua assinatura expirou •••" at bounding box center [134, 54] width 128 height 10
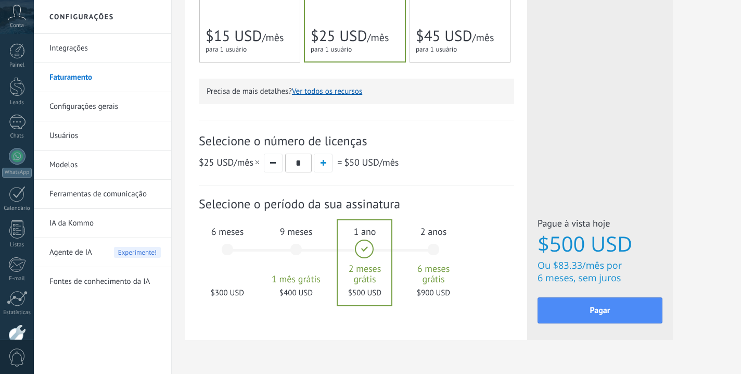
scroll to position [299, 0]
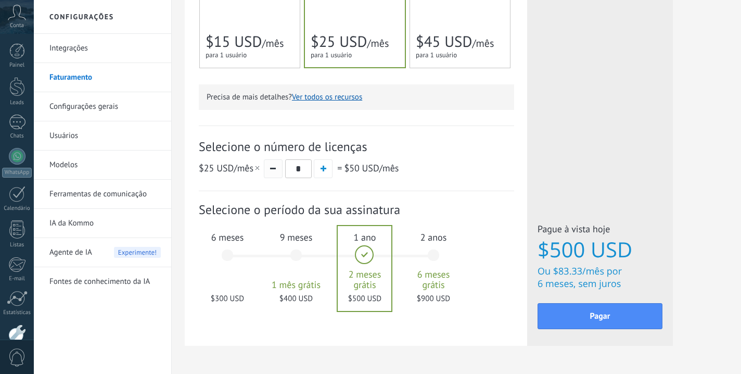
click at [275, 173] on button "button" at bounding box center [273, 168] width 19 height 19
type input "*"
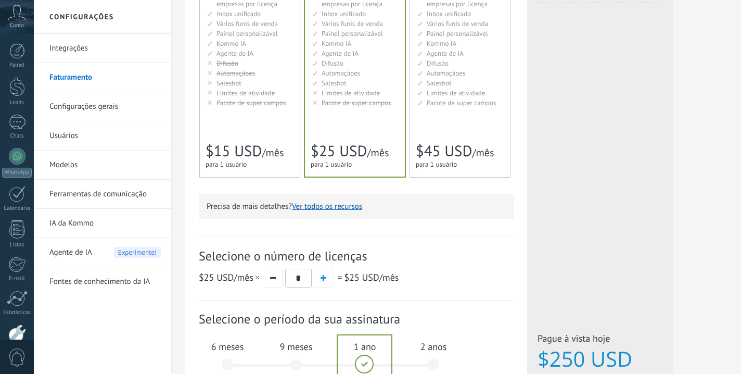
scroll to position [333, 0]
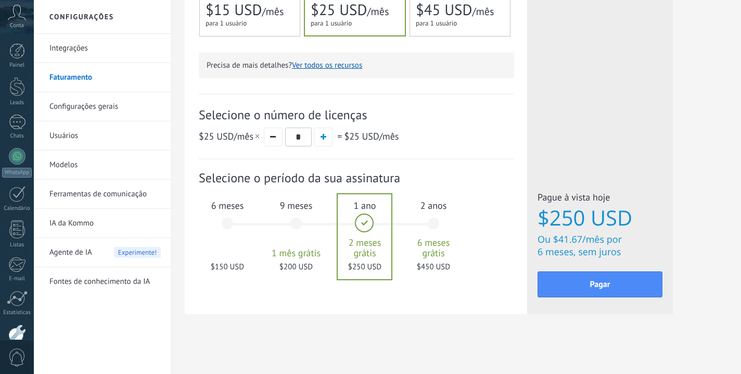
click at [227, 220] on div "6 meses $150 USD" at bounding box center [227, 227] width 56 height 73
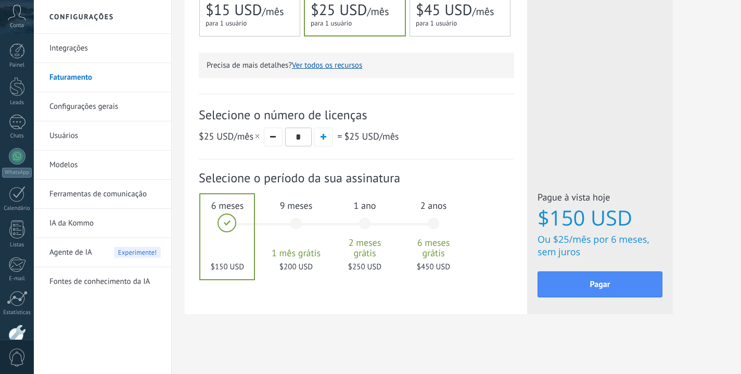
click at [220, 186] on div "Assinatura: Selecione o período da sua assinatura 1 mês" at bounding box center [356, 228] width 315 height 139
click at [200, 179] on span "Selecione o período da sua assinatura" at bounding box center [356, 178] width 315 height 16
click at [200, 190] on div "Assinatura: Selecione o período da sua assinatura 1 mês" at bounding box center [356, 228] width 315 height 139
click at [201, 209] on div at bounding box center [227, 236] width 54 height 85
click at [196, 218] on div "Detalhes do plano Seu teste grátis com licenças ilimitadas e 10GB de armazename…" at bounding box center [356, 7] width 342 height 611
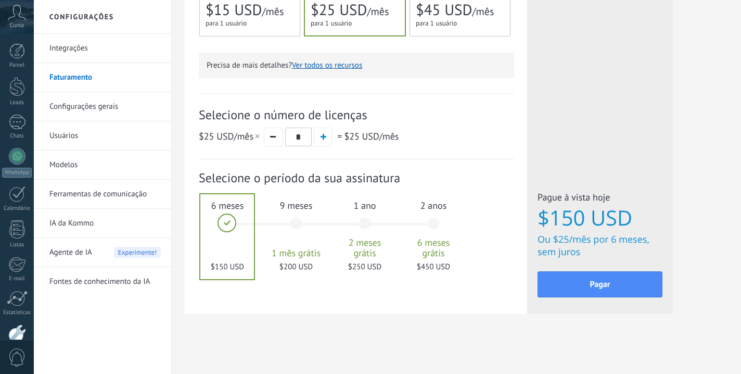
click at [188, 226] on div "Detalhes do plano Seu teste grátis com licenças ilimitadas e 10GB de armazename…" at bounding box center [356, 7] width 342 height 611
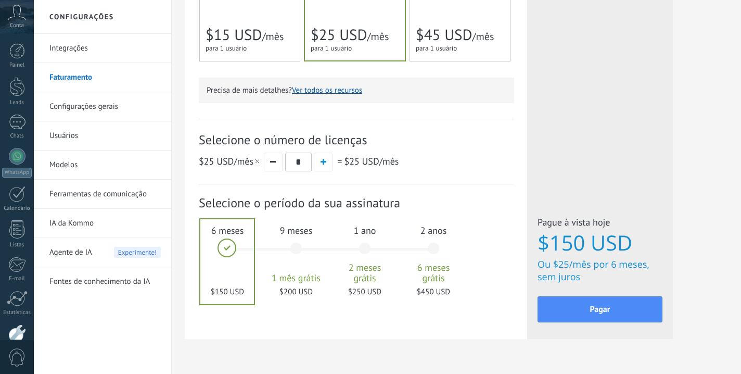
scroll to position [303, 0]
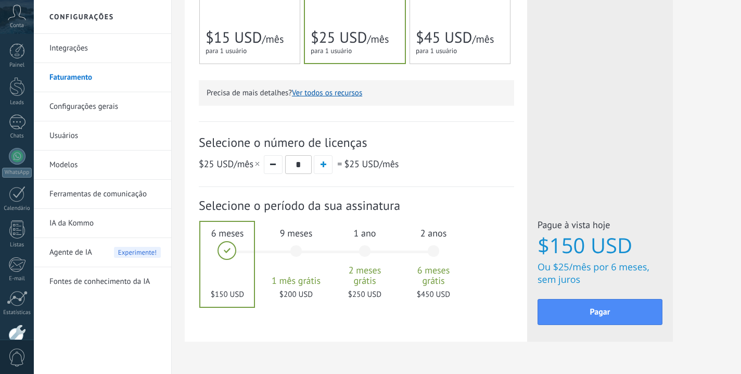
click at [190, 238] on div "Detalhes do plano Seu teste grátis com licenças ilimitadas e 10GB de armazename…" at bounding box center [356, 35] width 342 height 611
